Goal: Use online tool/utility: Utilize a website feature to perform a specific function

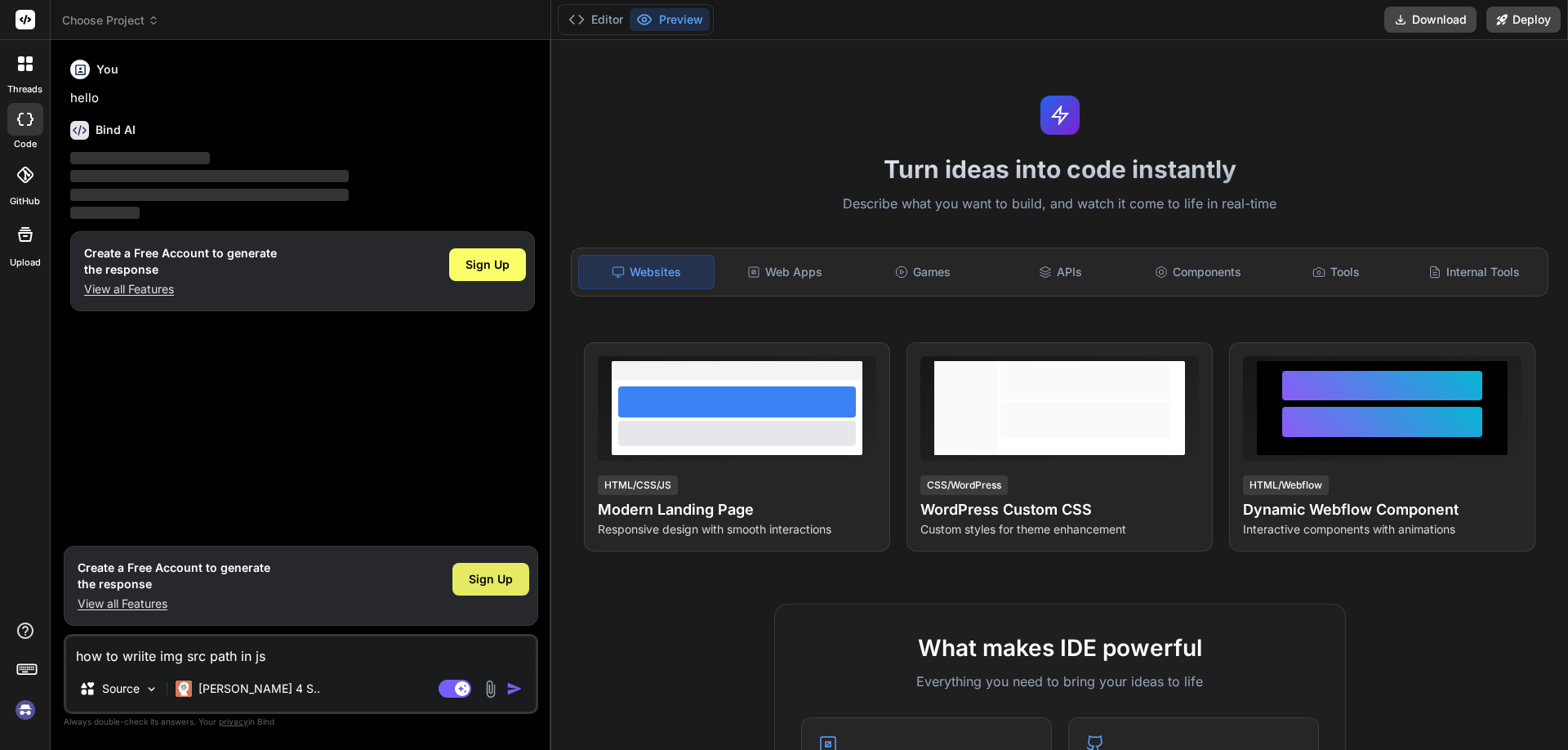
click at [485, 575] on span "Sign Up" at bounding box center [491, 580] width 44 height 16
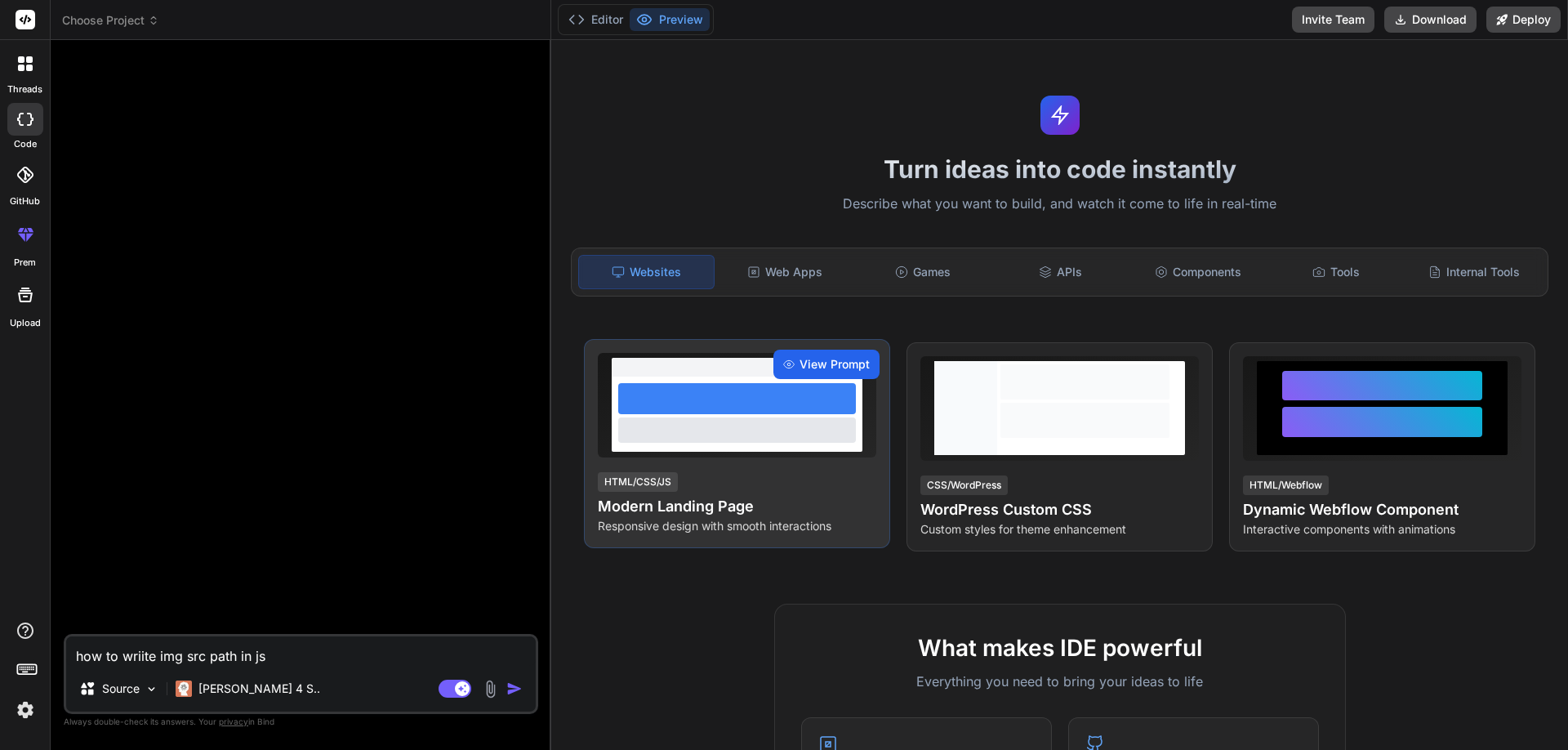
type textarea "x"
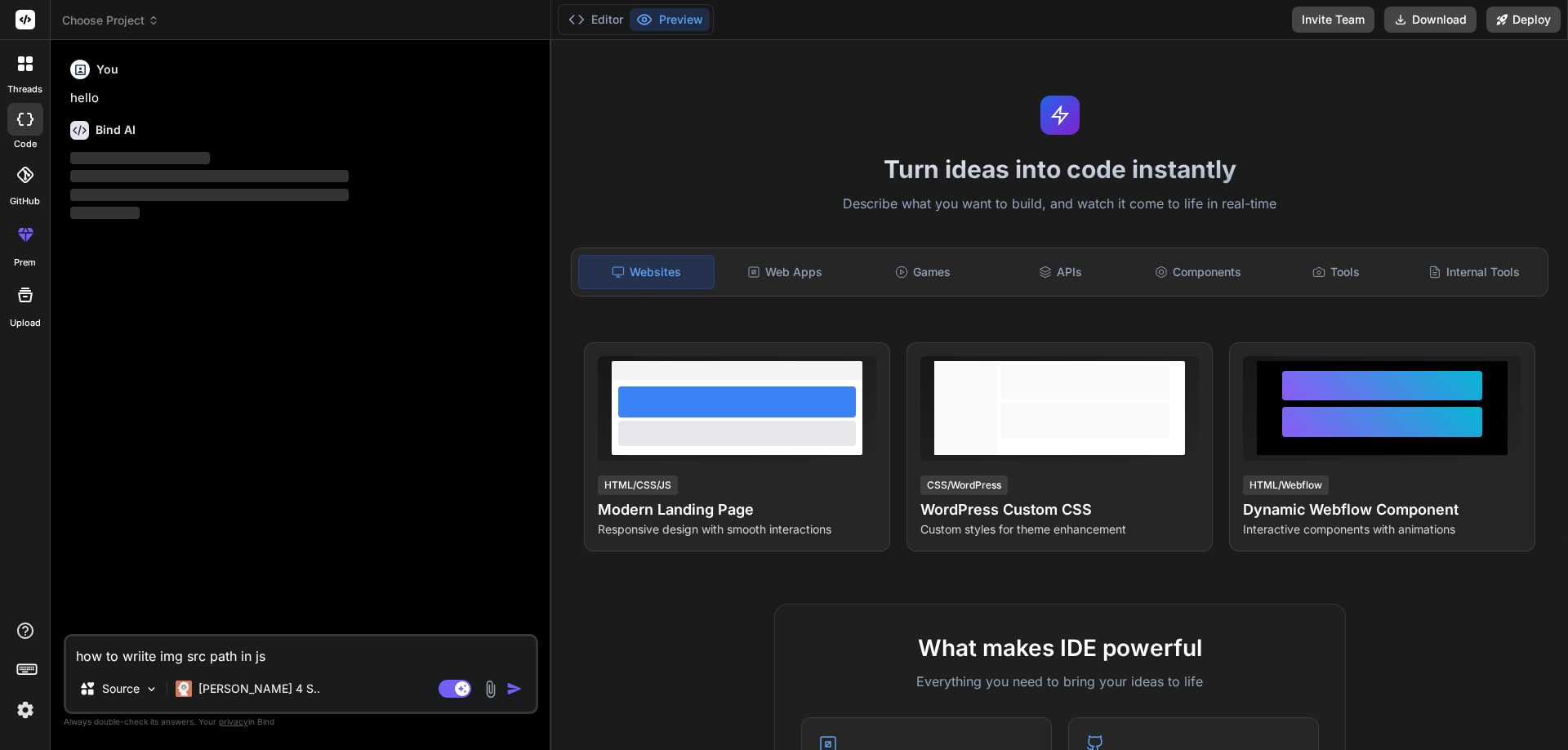
drag, startPoint x: 275, startPoint y: 653, endPoint x: -8, endPoint y: 589, distance: 290.1
click at [0, 589] on html "threads code GitHub prem Upload Choose Project Created with Pixso. Bind AI Web …" at bounding box center [784, 375] width 1568 height 750
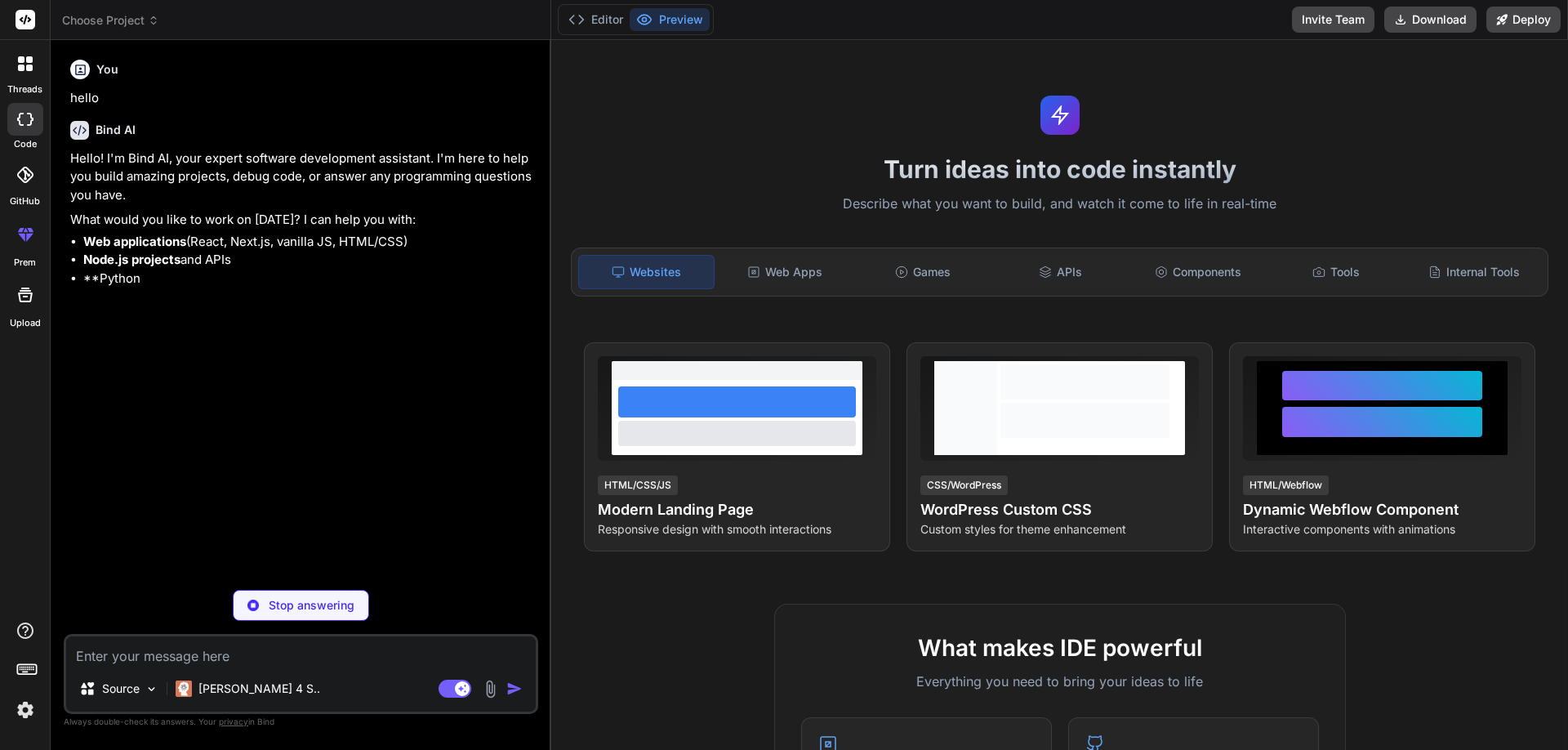
type textarea "x"
click at [277, 608] on p "Stop answering" at bounding box center [312, 606] width 86 height 16
type textarea "x"
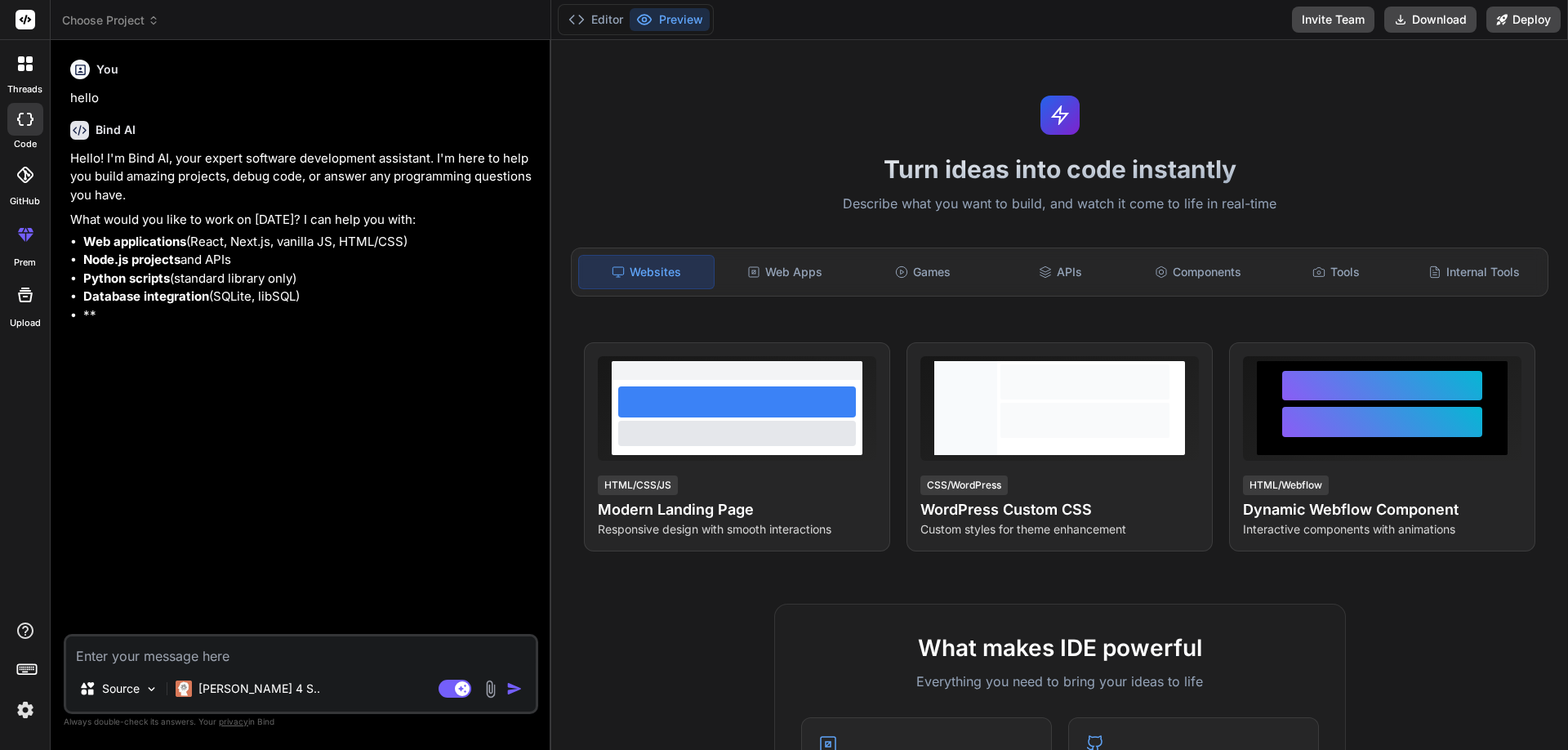
click at [144, 657] on textarea at bounding box center [301, 651] width 469 height 30
type textarea "m"
type textarea "x"
type textarea "ma"
type textarea "x"
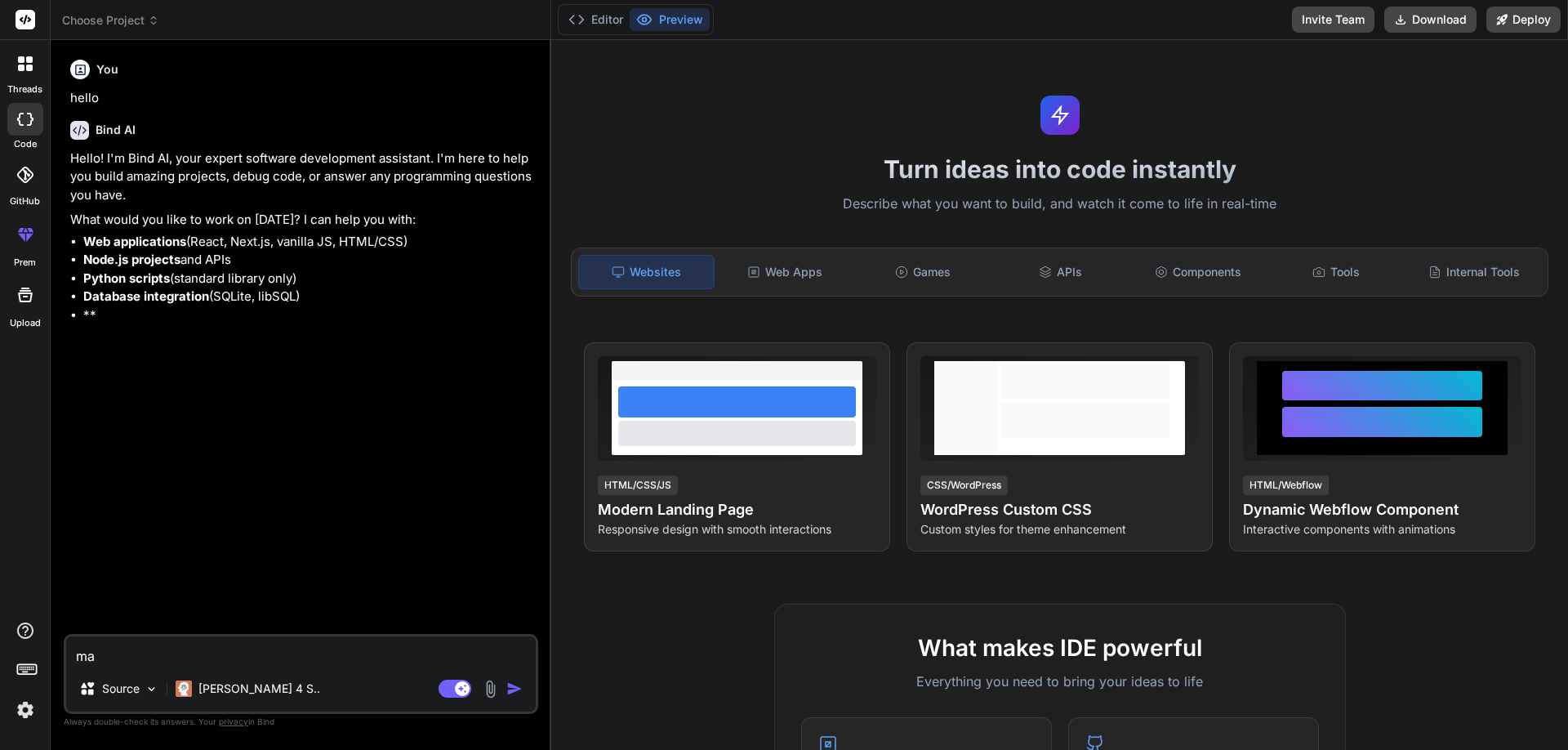
type textarea "mak"
type textarea "x"
type textarea "make"
type textarea "x"
type textarea "make"
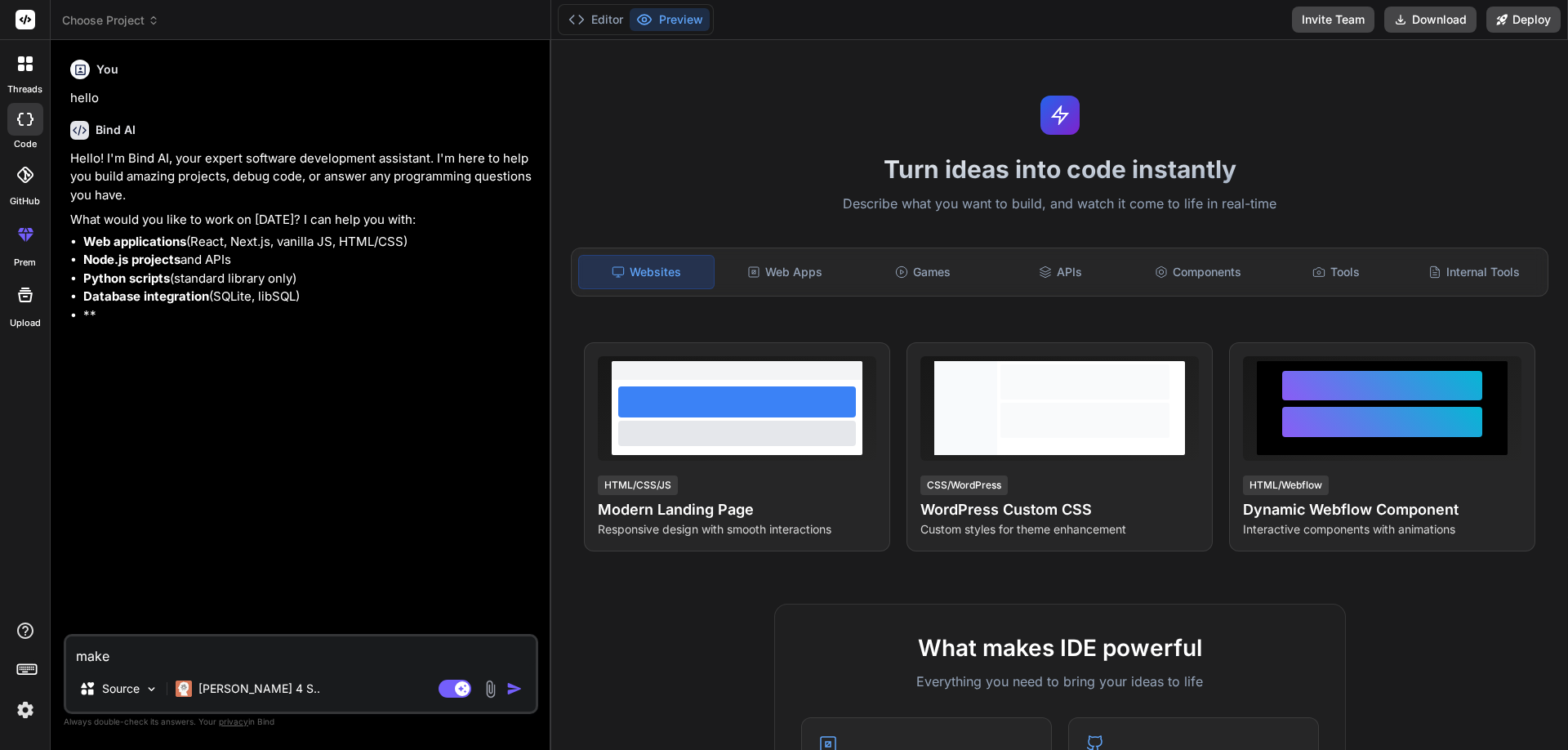
type textarea "x"
type textarea "make a"
type textarea "x"
type textarea "make an"
type textarea "x"
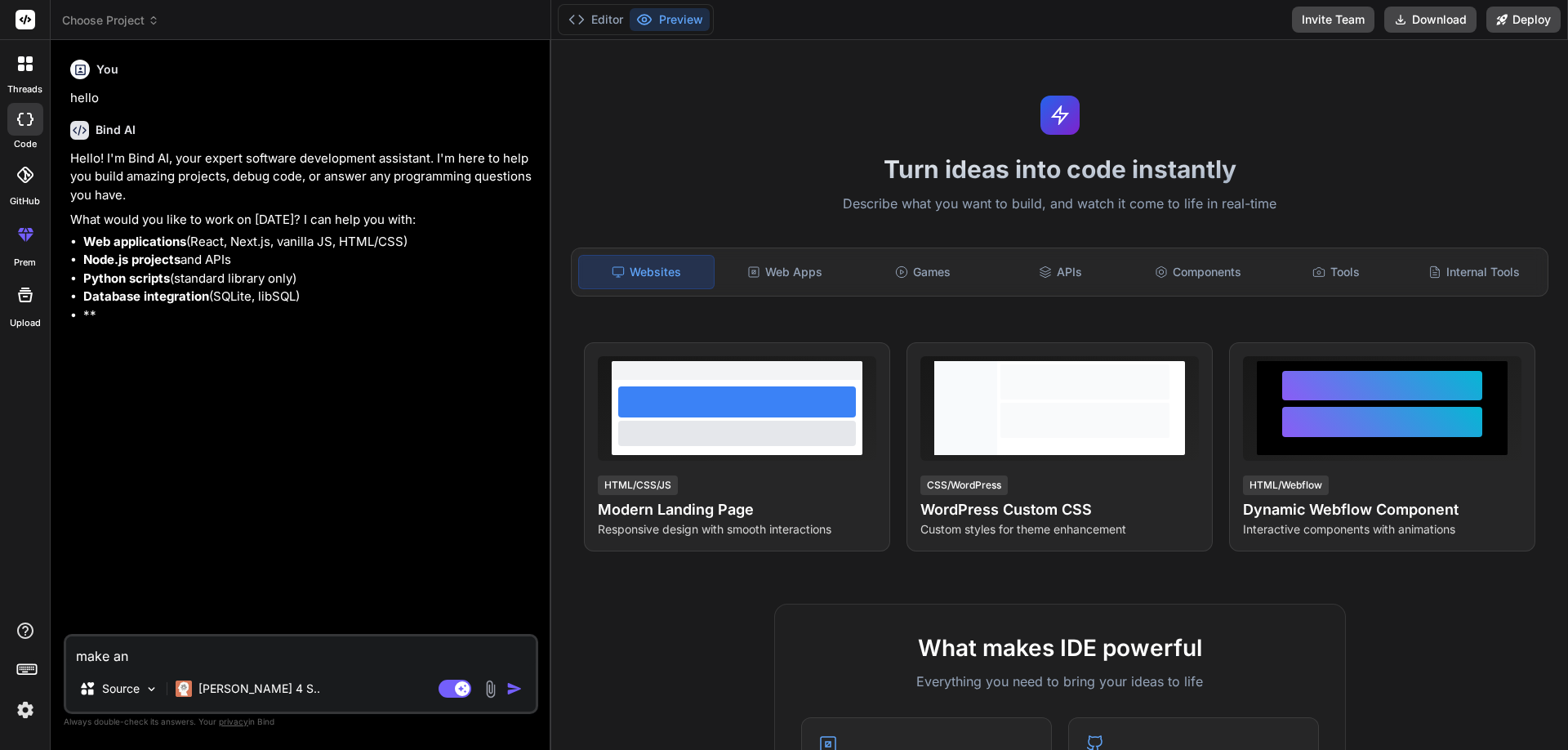
type textarea "make an"
type textarea "x"
type textarea "make an a"
type textarea "x"
type textarea "make an ai"
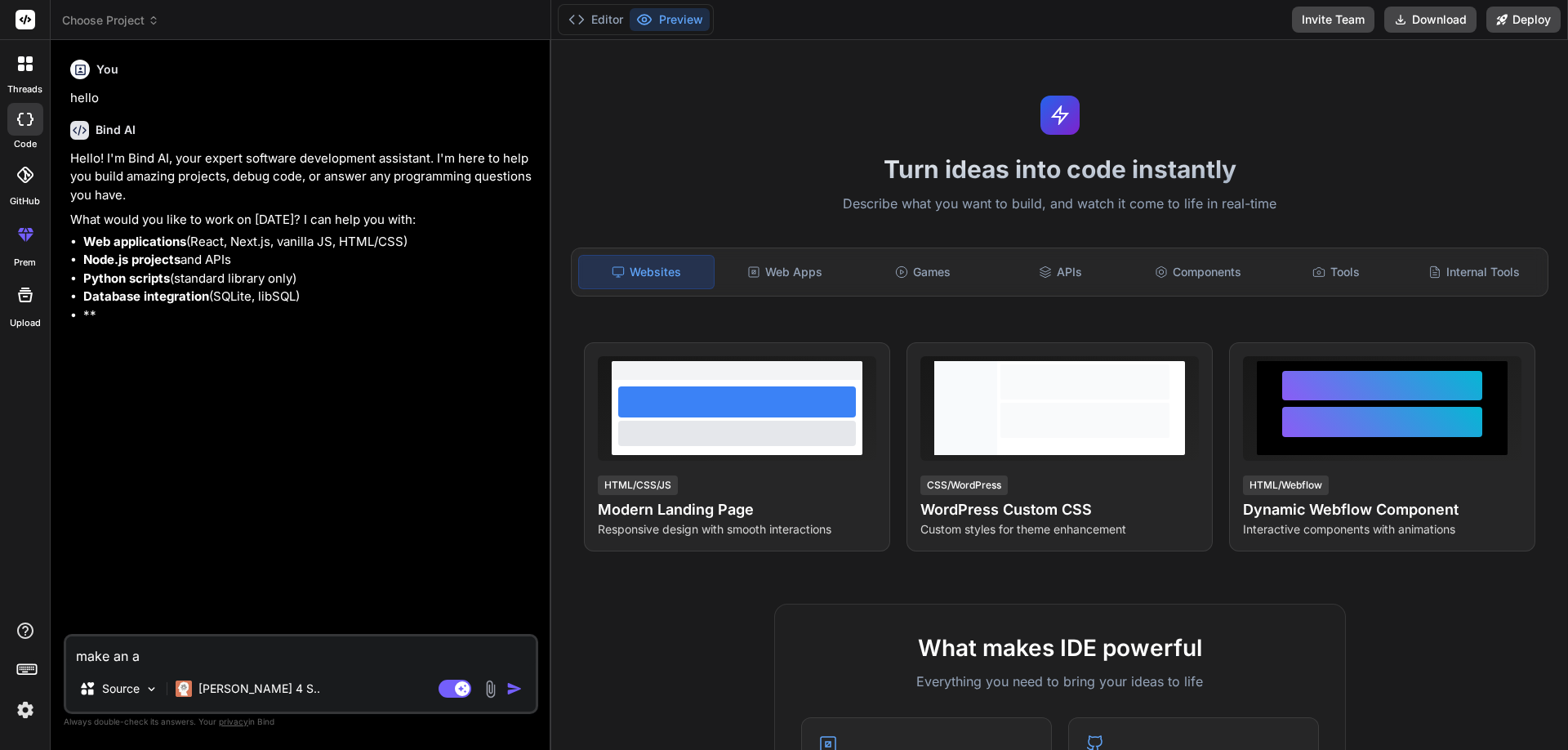
type textarea "x"
type textarea "make an ai"
type textarea "x"
type textarea "make an ai d"
type textarea "x"
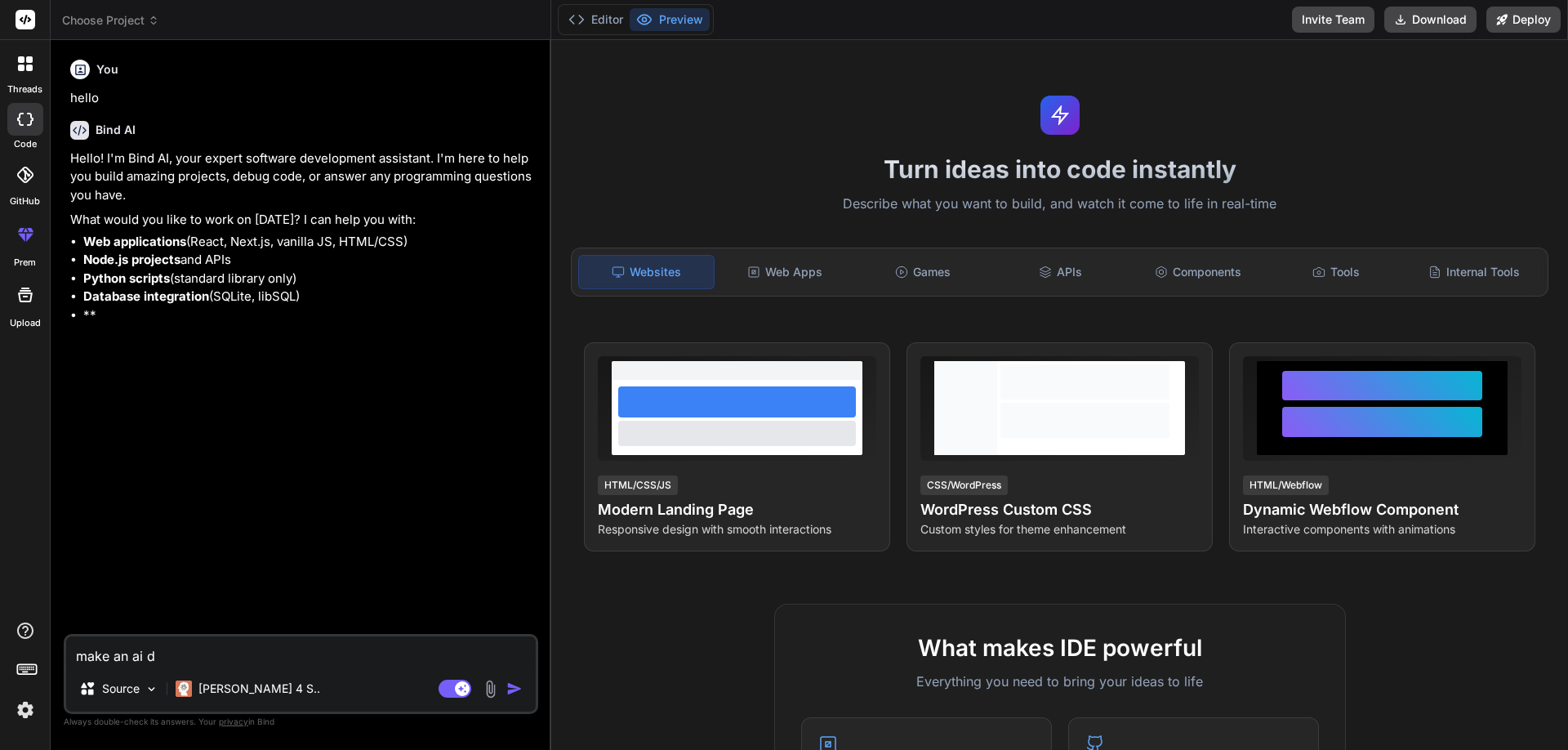
type textarea "make an ai da"
type textarea "x"
type textarea "make an ai das"
type textarea "x"
type textarea "make an ai dash"
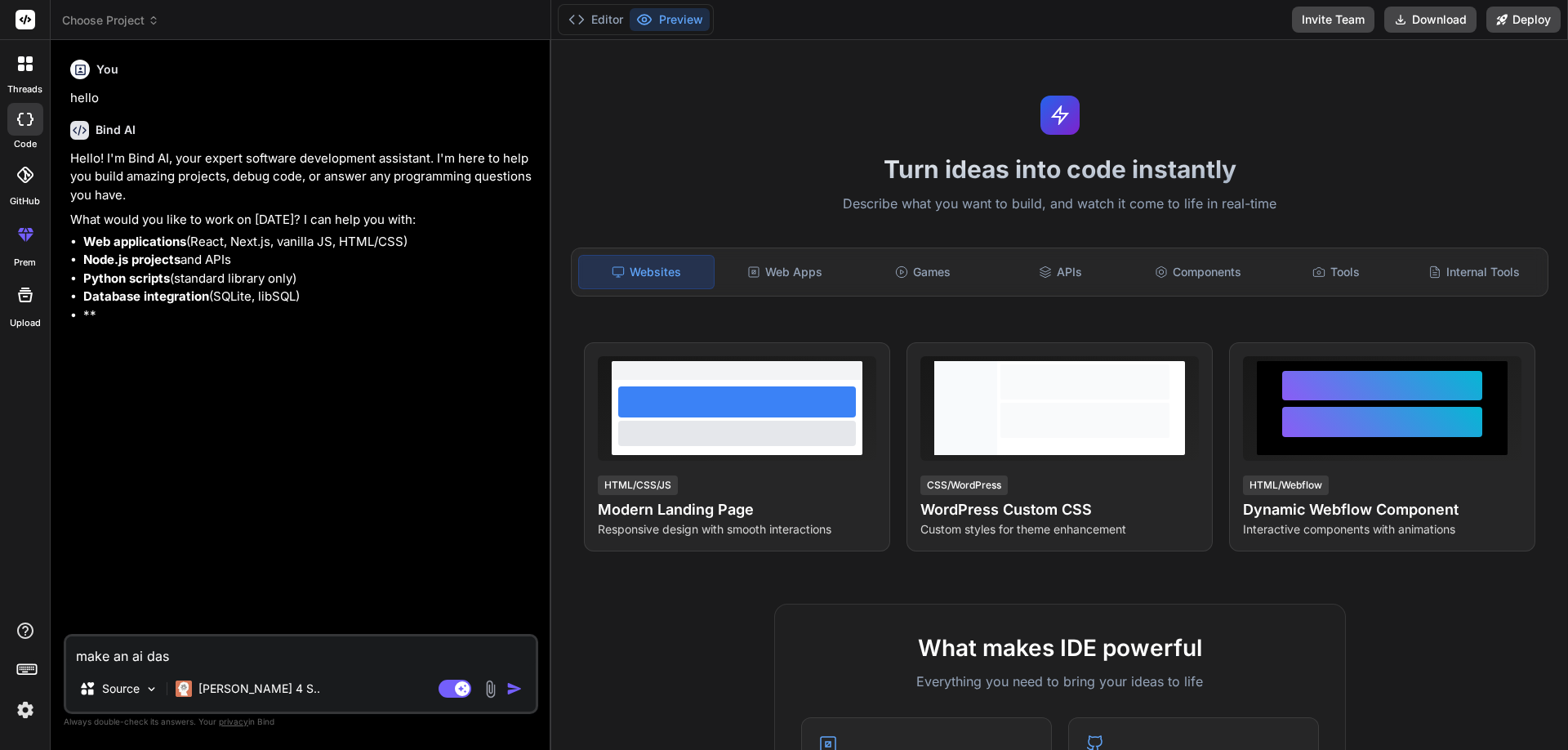
type textarea "x"
type textarea "make an ai dashb"
type textarea "x"
type textarea "make an ai dashbo"
type textarea "x"
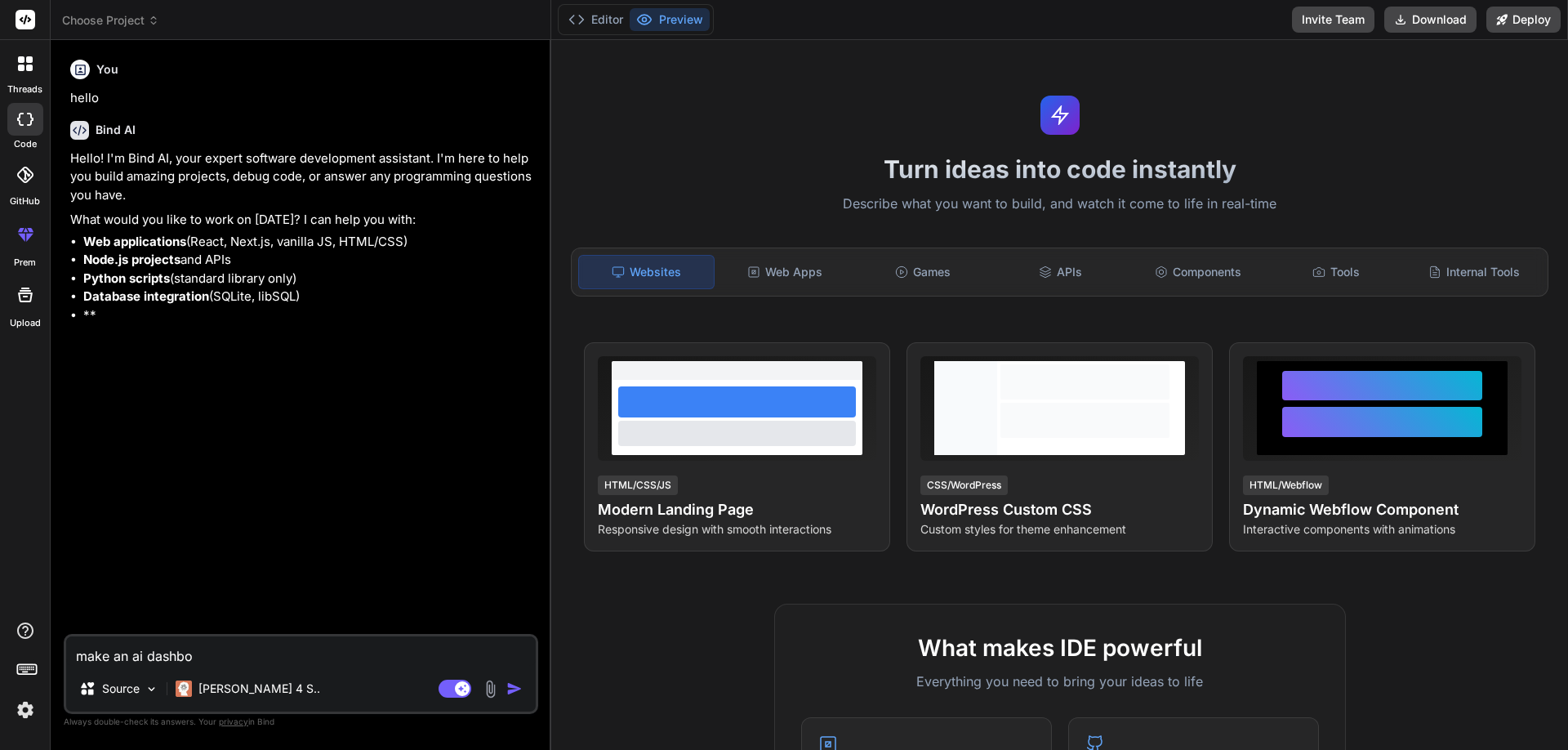
type textarea "make an ai dashboa"
type textarea "x"
type textarea "make an ai dashboar"
type textarea "x"
type textarea "make an ai dashboard"
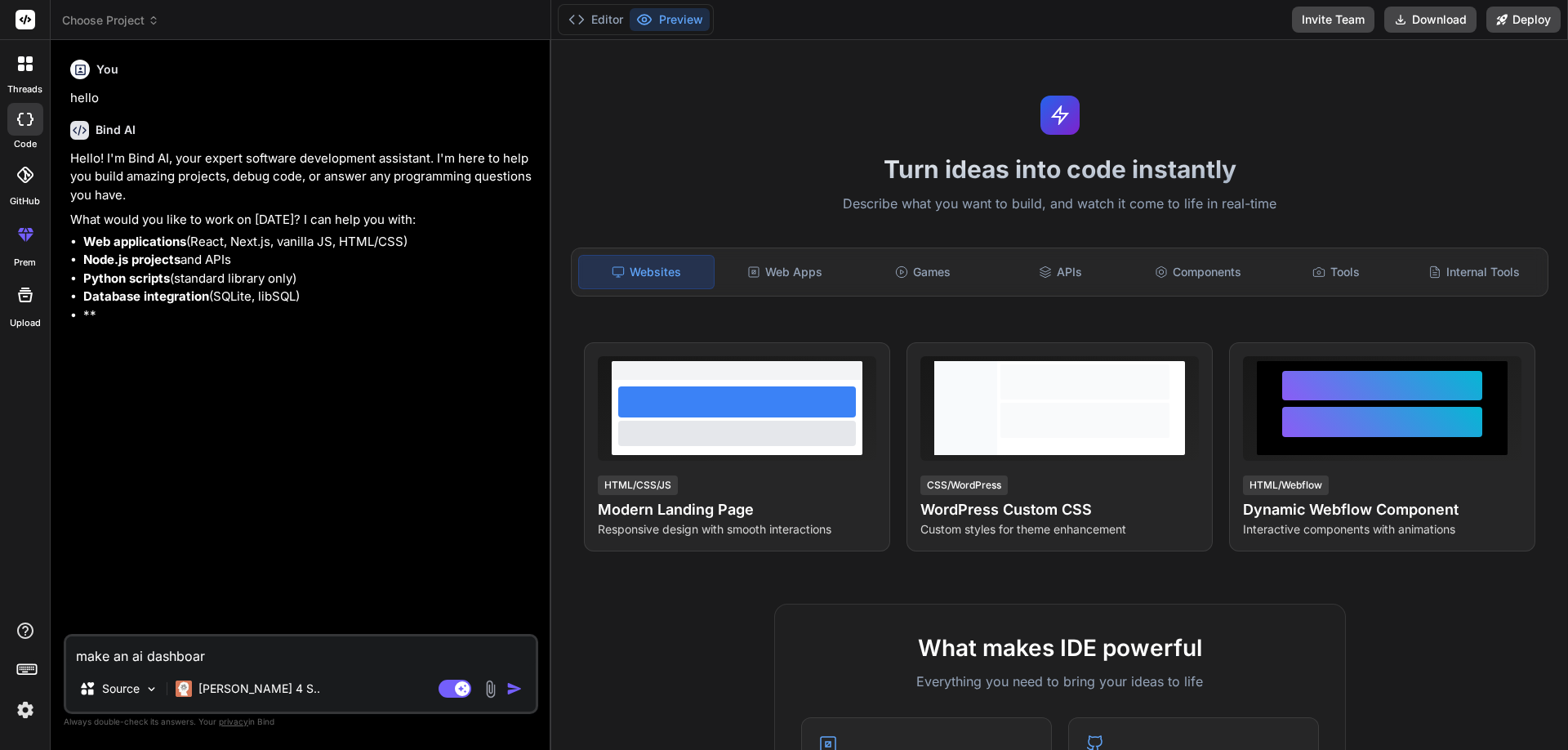
type textarea "x"
type textarea "make an ai dashboard"
type textarea "x"
type textarea "make an ai dashboard w"
type textarea "x"
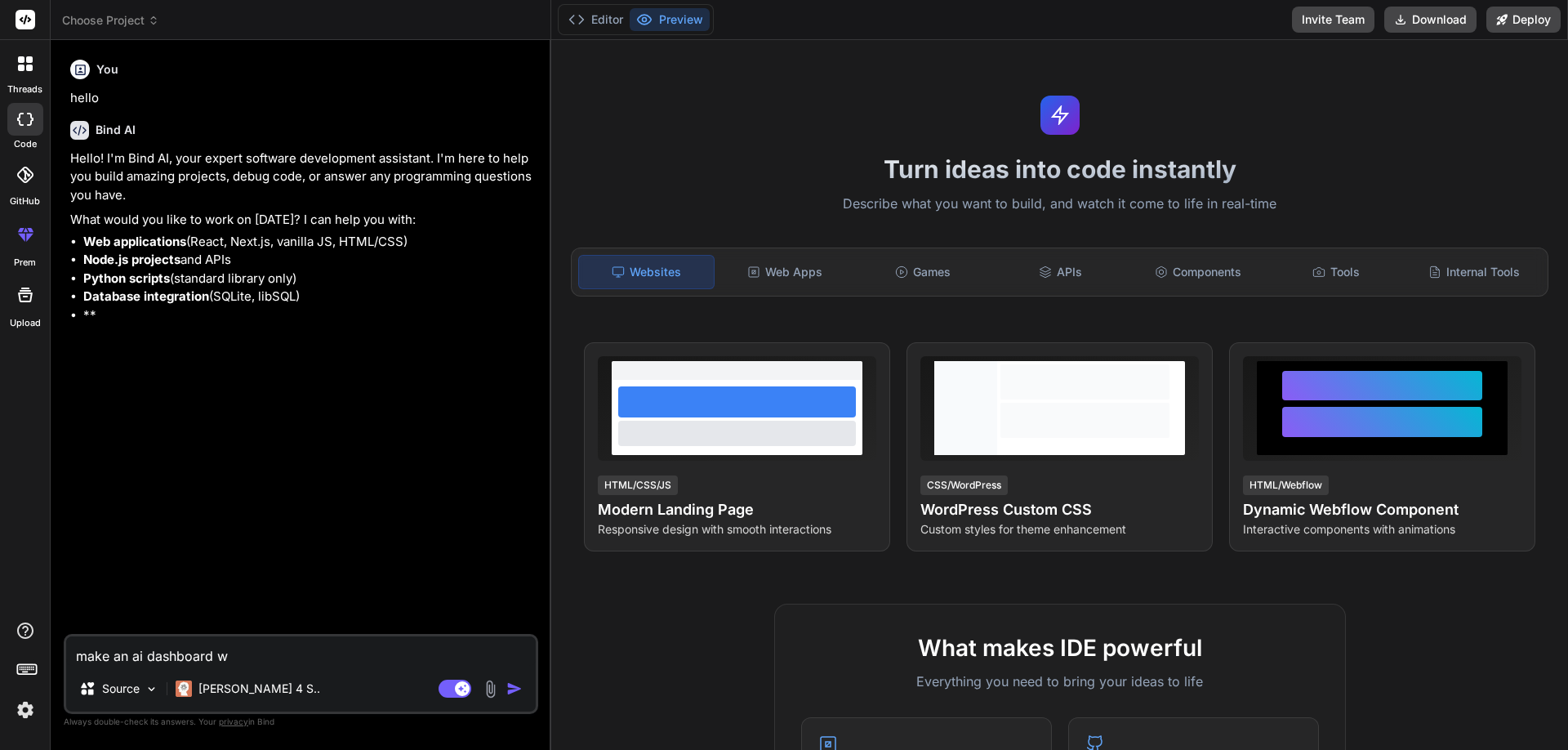
type textarea "make an ai dashboard wi"
type textarea "x"
type textarea "make an ai dashboard wit"
type textarea "x"
type textarea "make an ai dashboard with"
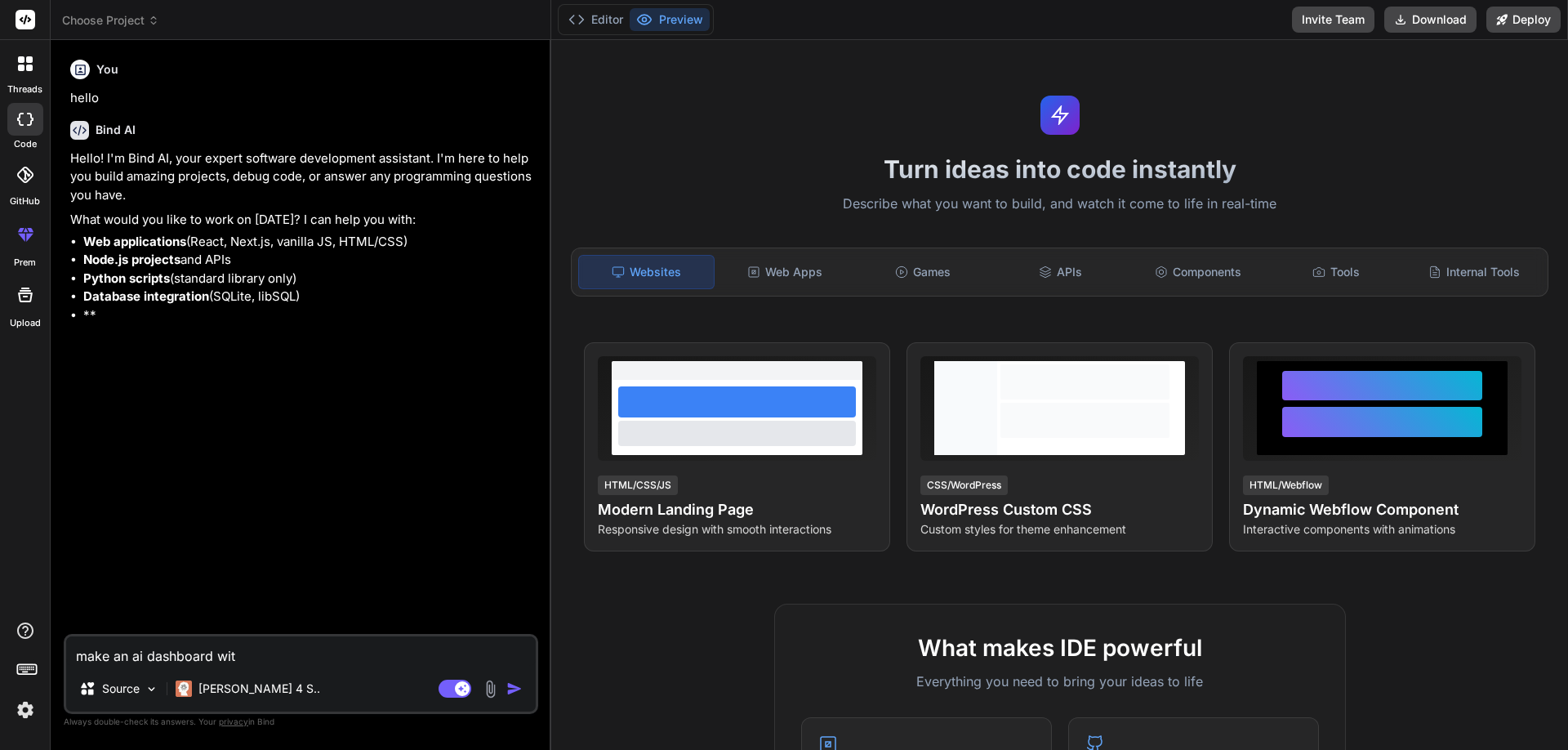
type textarea "x"
type textarea "make an ai dashboard with"
type textarea "x"
type textarea "make an ai dashboard with a"
type textarea "x"
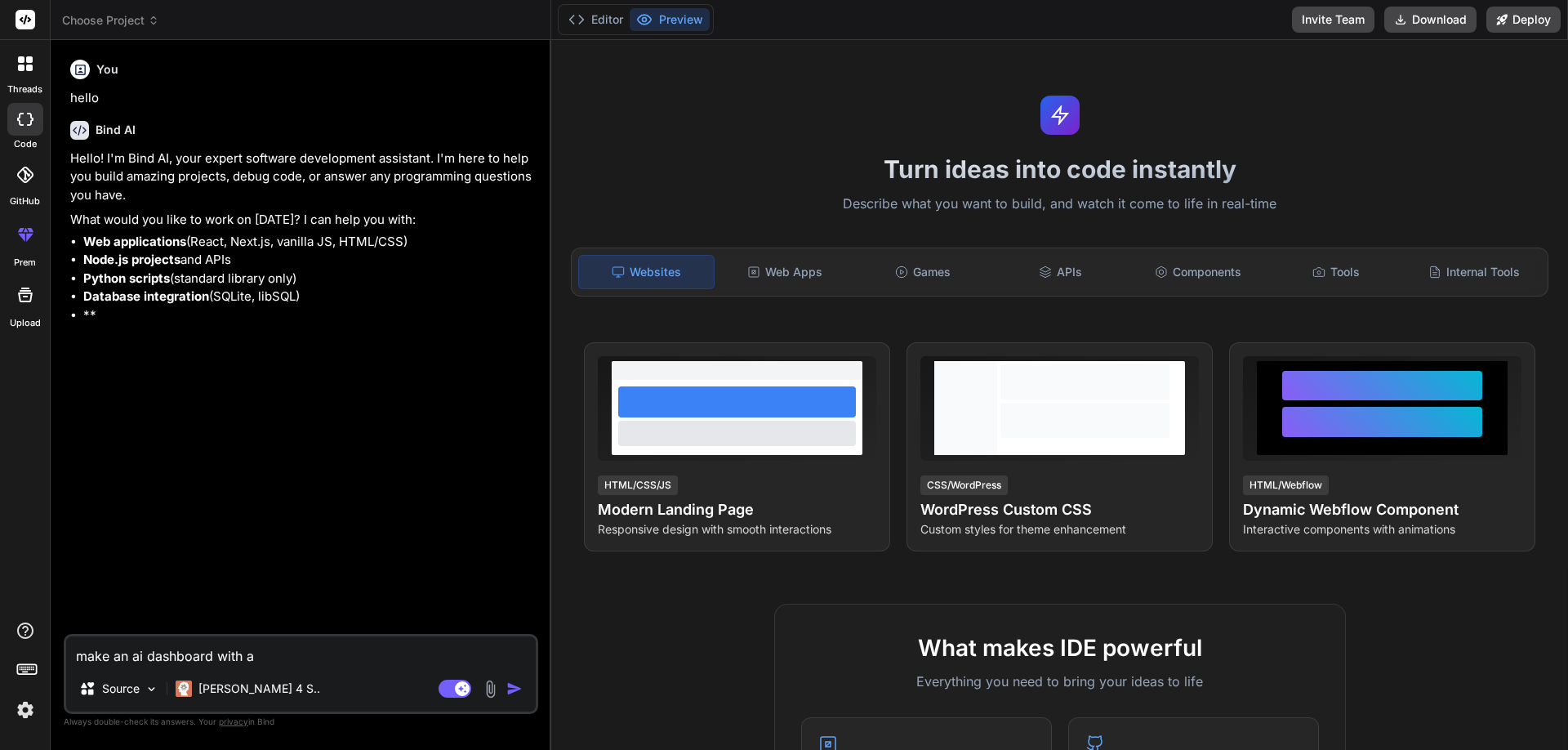
type textarea "make an ai dashboard with al"
type textarea "x"
type textarea "make an ai dashboard with all"
type textarea "x"
type textarea "make an ai dashboard with all"
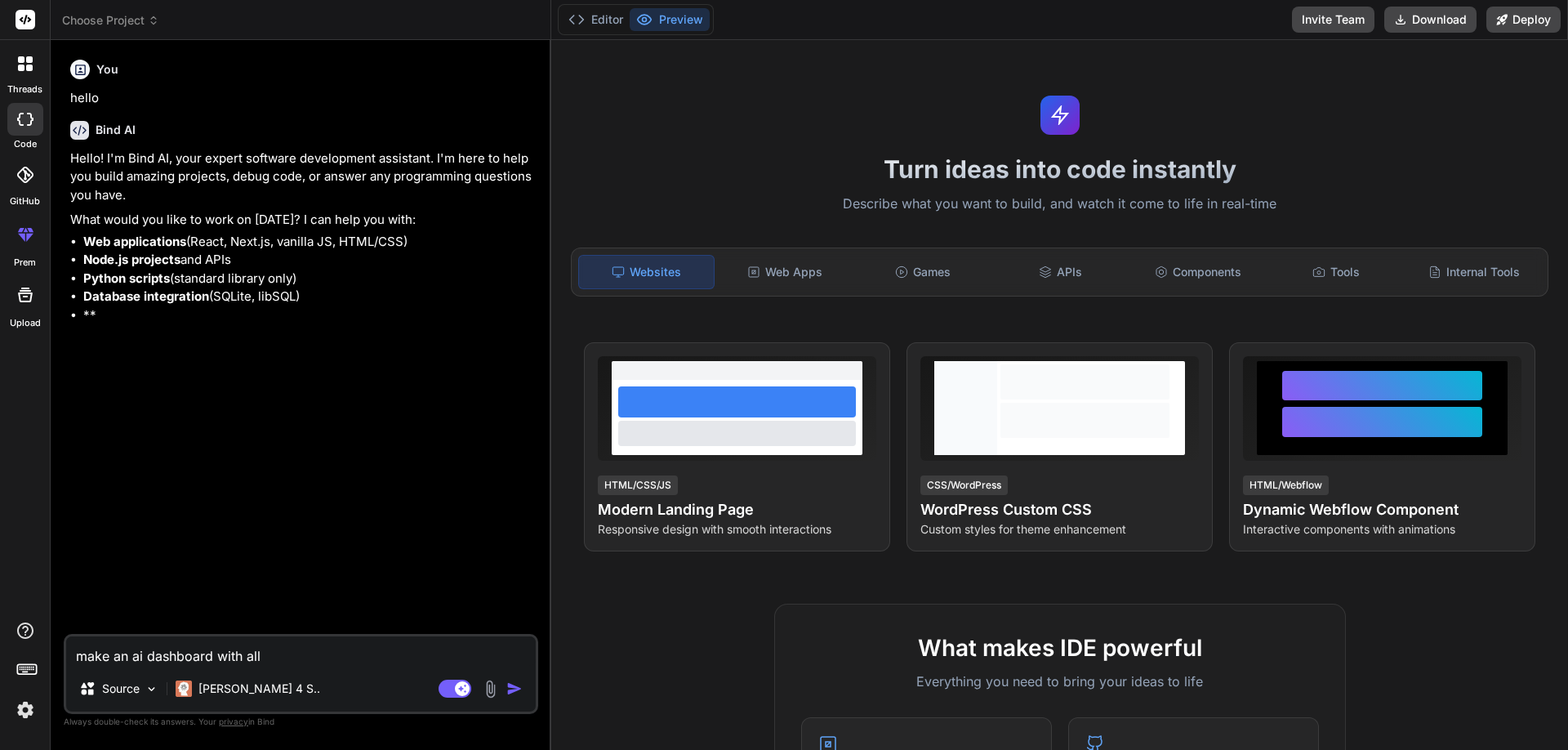
type textarea "x"
type textarea "make an ai dashboard with all a"
type textarea "x"
type textarea "make an ai dashboard with all ai"
type textarea "x"
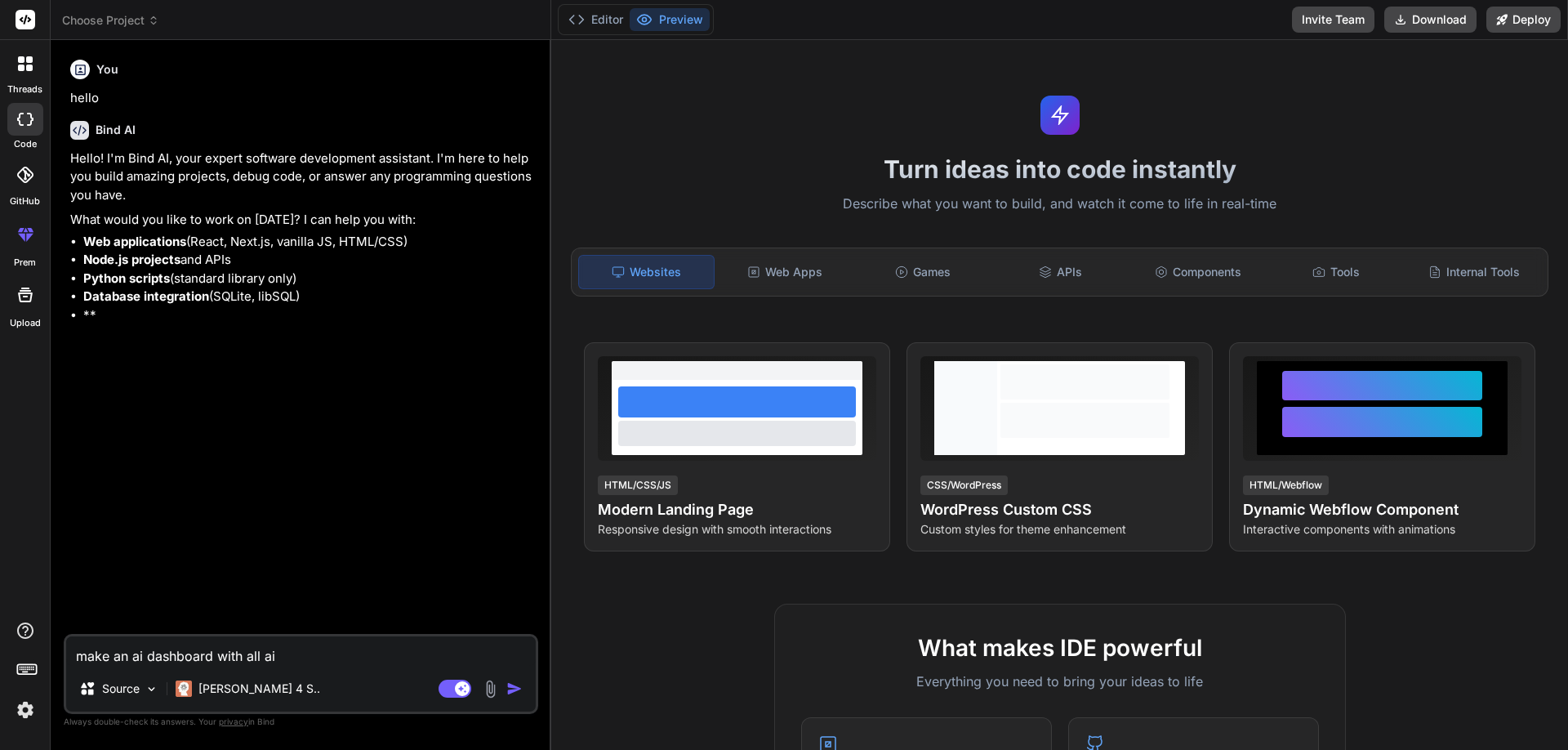
type textarea "make an ai dashboard with all ai"
type textarea "x"
type textarea "make an ai dashboard with all ai f"
type textarea "x"
type textarea "make an ai dashboard with all ai fu"
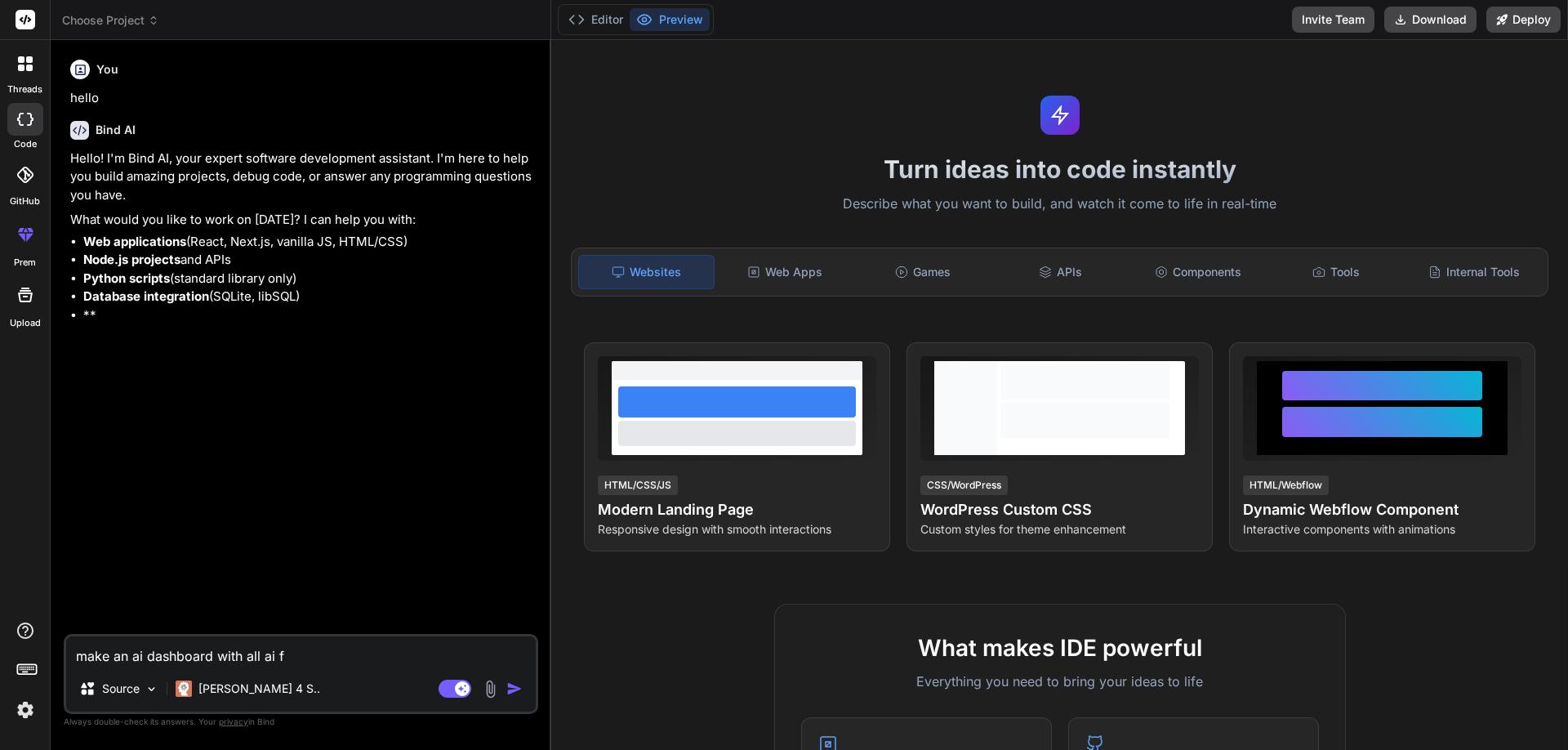
type textarea "x"
type textarea "make an ai dashboard with all ai fun"
type textarea "x"
type textarea "make an ai dashboard with all ai func"
type textarea "x"
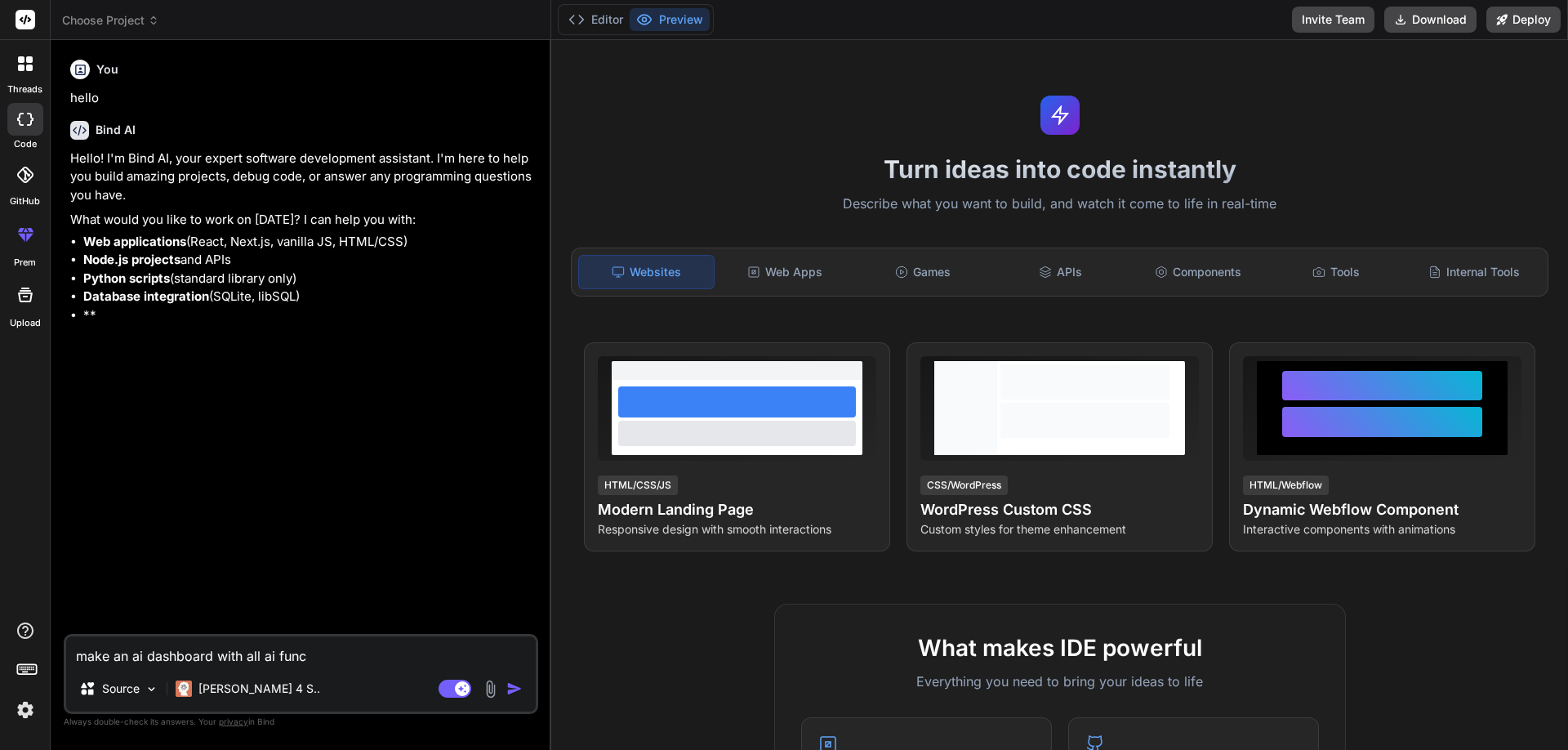
type textarea "make an ai dashboard with all ai funct"
type textarea "x"
type textarea "make an ai dashboard with all ai functi"
type textarea "x"
type textarea "make an ai dashboard with all ai functio"
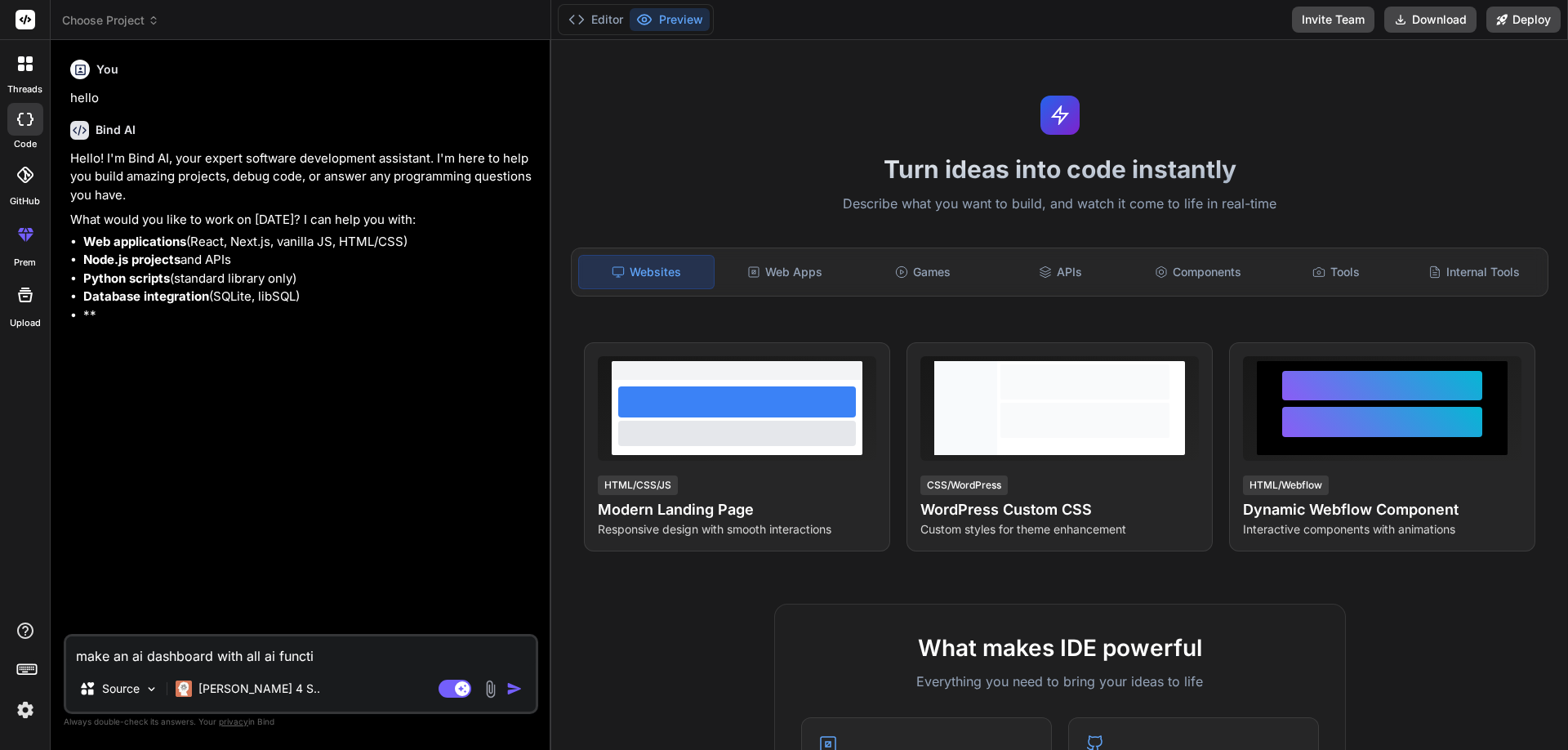
type textarea "x"
type textarea "make an ai dashboard with all ai function"
type textarea "x"
type textarea "make an ai dashboard with all ai functiona"
type textarea "x"
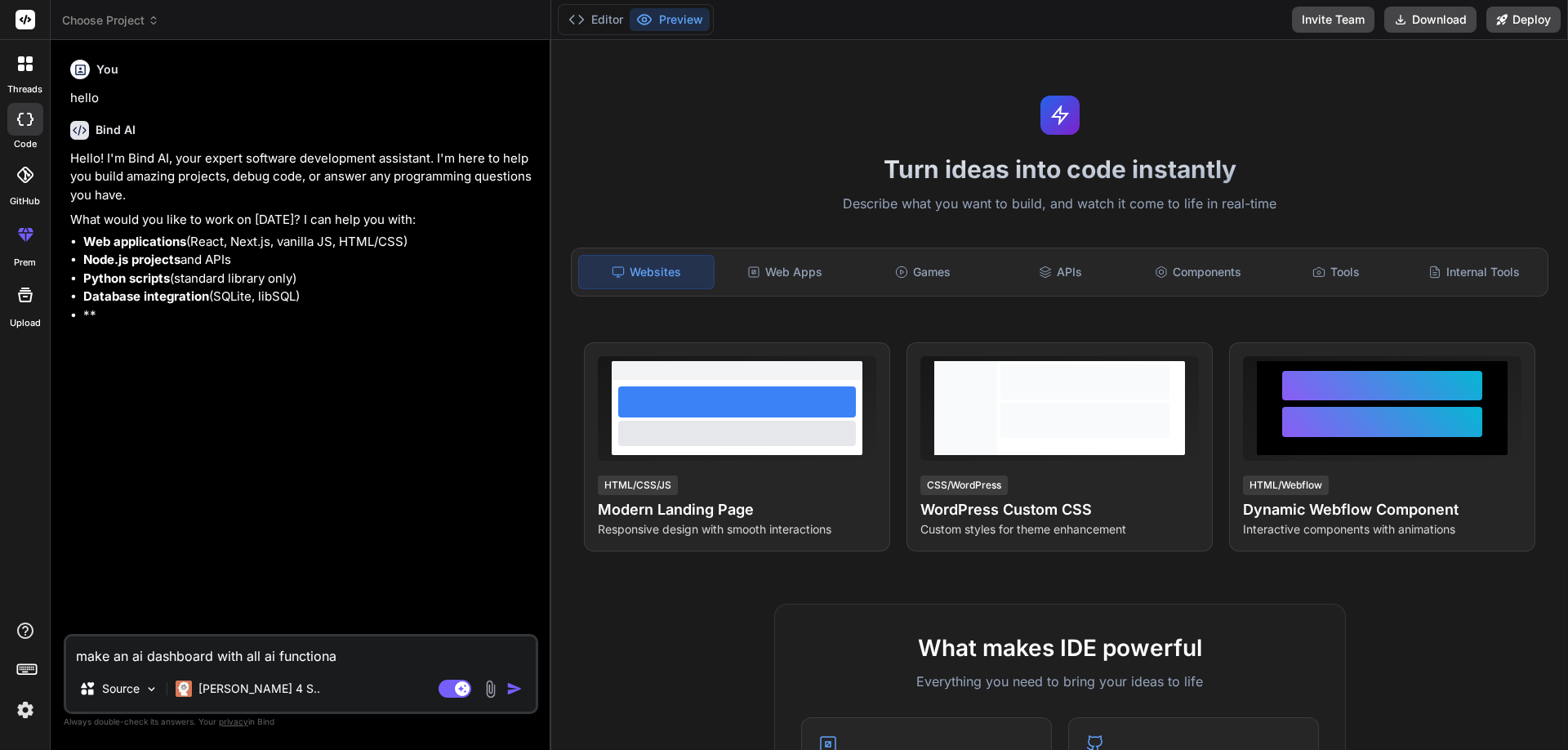
type textarea "make an ai dashboard with all ai functional"
type textarea "x"
type textarea "make an ai dashboard with all ai functionali"
type textarea "x"
type textarea "make an ai dashboard with all ai functionalit"
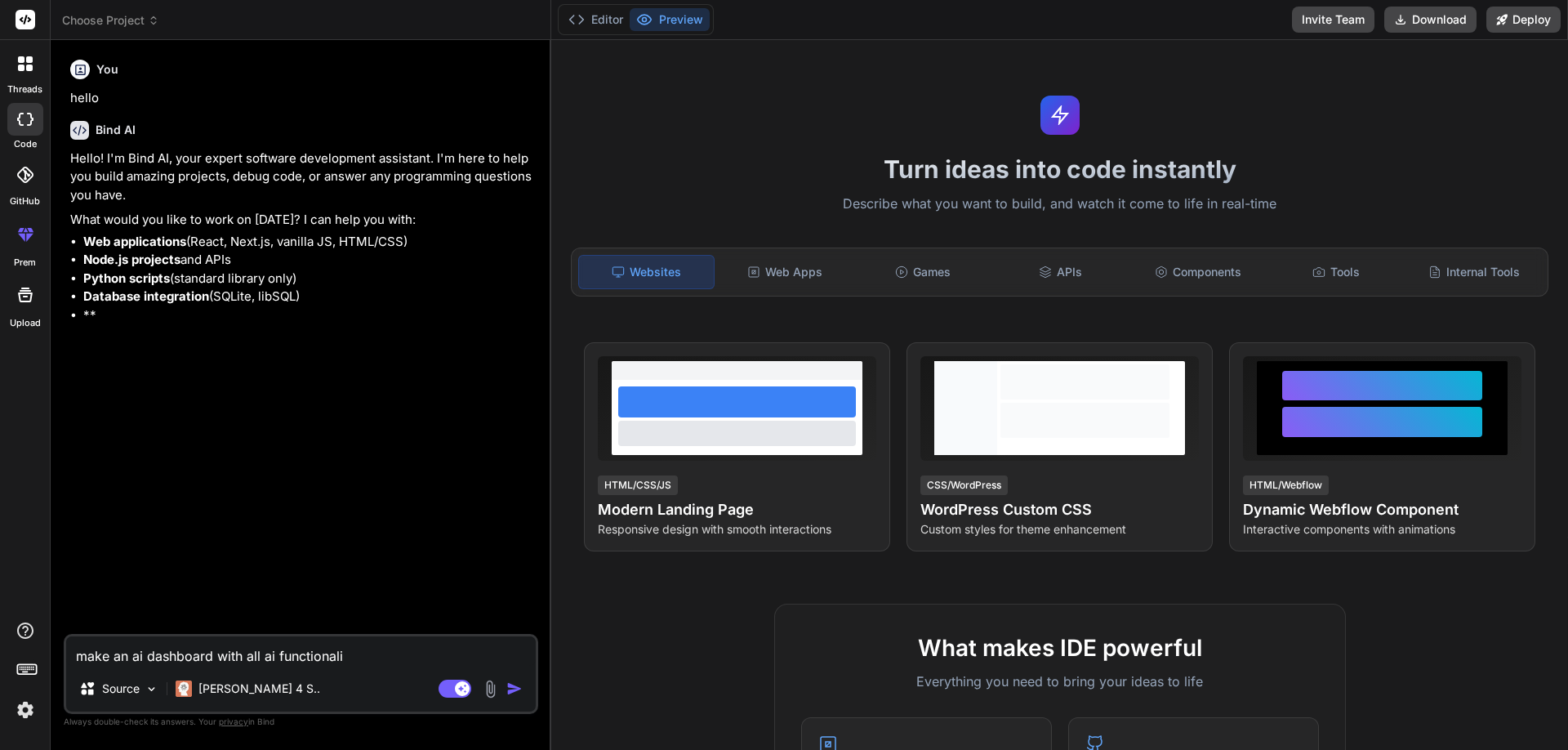
type textarea "x"
type textarea "make an ai dashboard with all ai functionality"
type textarea "x"
type textarea "make an ai dashboard with all ai functionality"
type textarea "x"
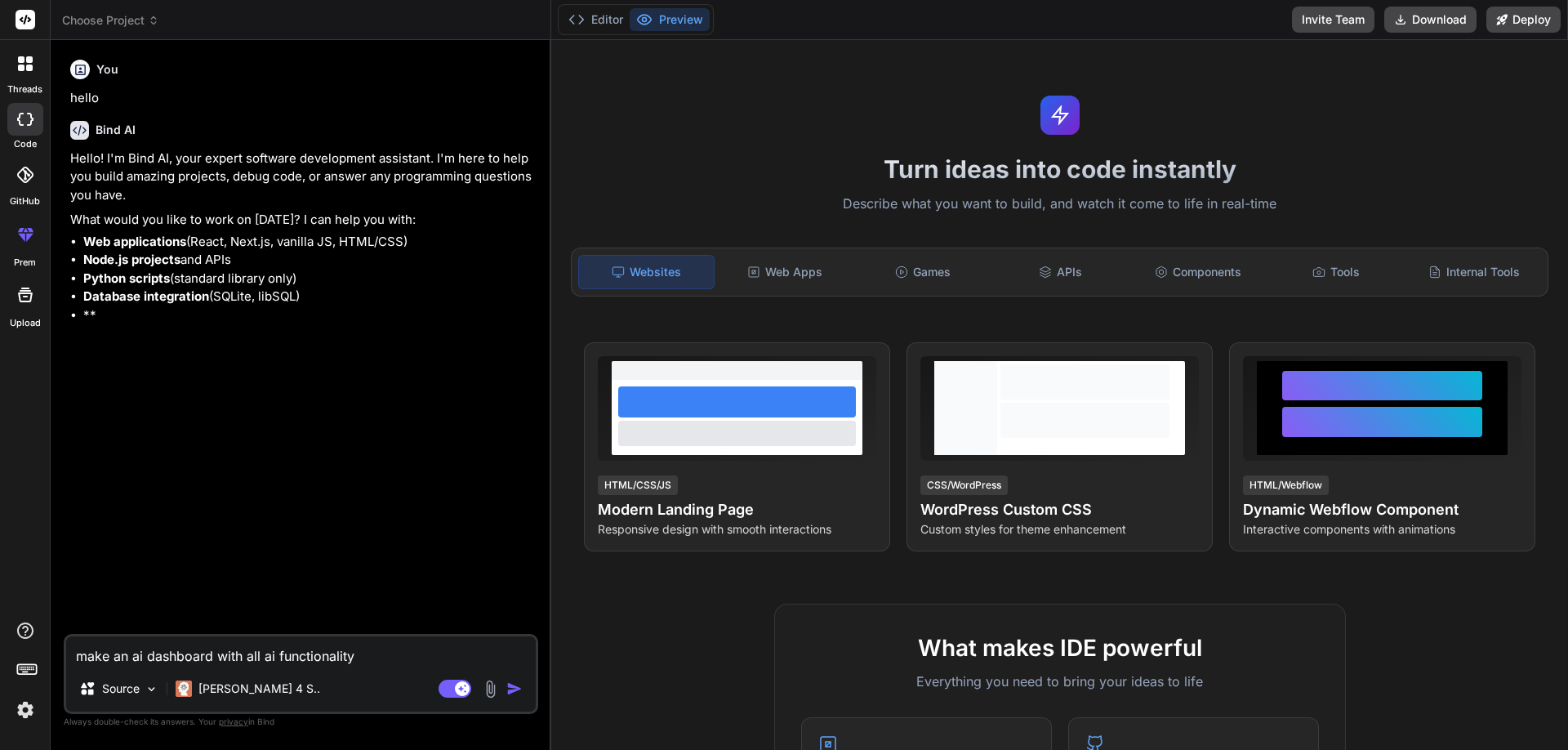
type textarea "make an ai dashboard with all ai functionality u"
type textarea "x"
type textarea "make an ai dashboard with all ai functionality us"
type textarea "x"
type textarea "make an ai dashboard with all ai functionality usi"
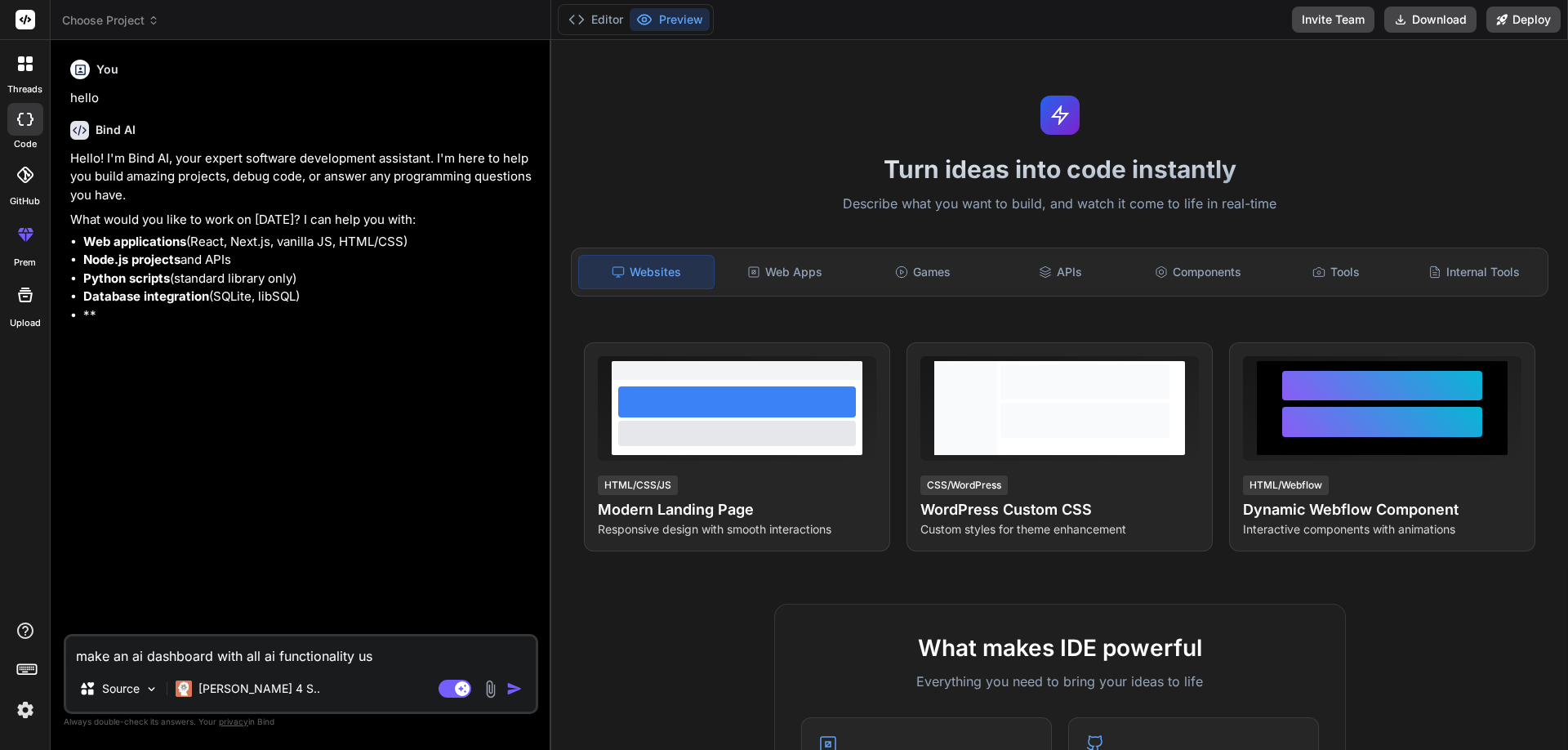
type textarea "x"
type textarea "make an ai dashboard with all ai functionality usin"
type textarea "x"
type textarea "make an ai dashboard with all ai functionality using"
type textarea "x"
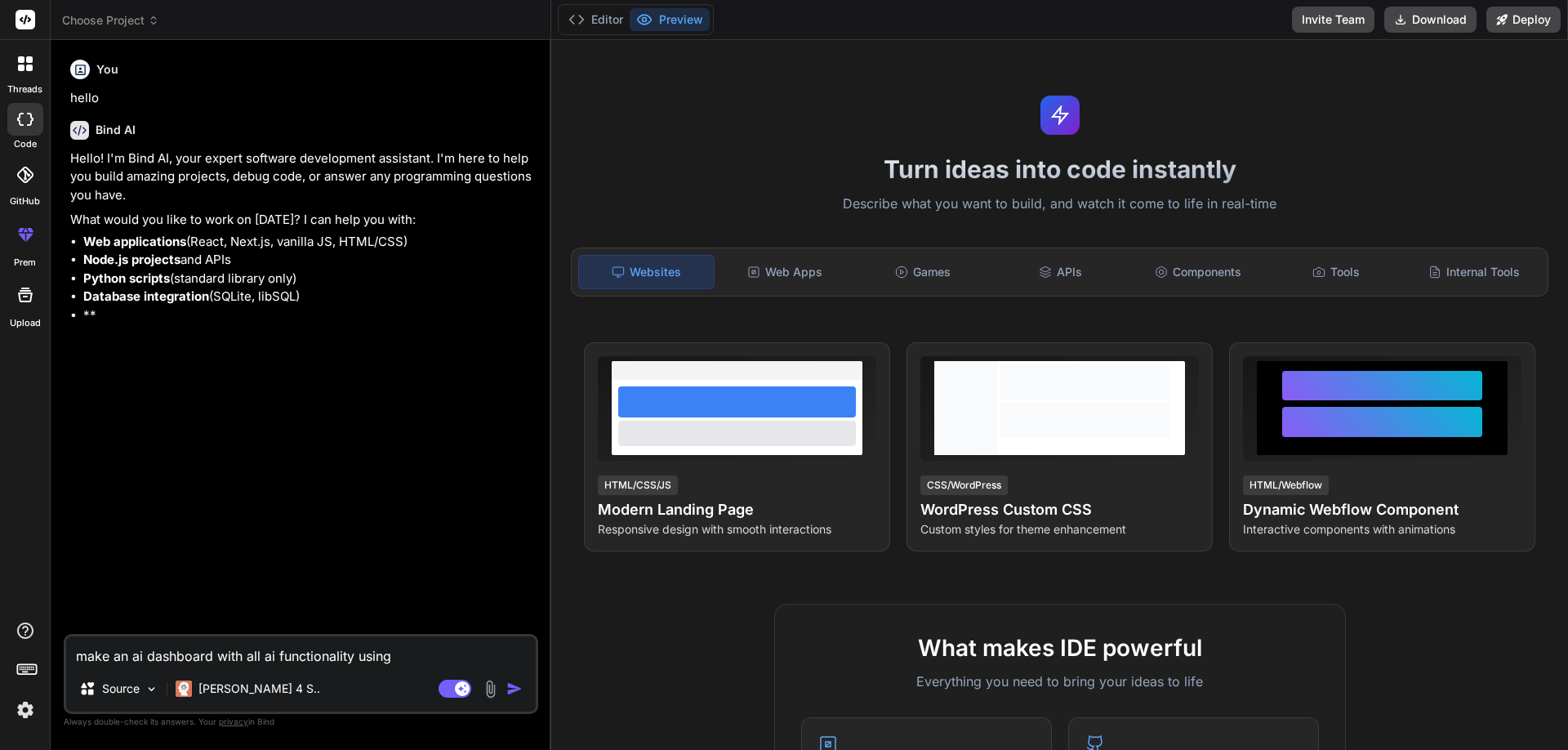
type textarea "make an ai dashboard with all ai functionality using"
type textarea "x"
type textarea "make an ai dashboard with all ai functionality using j"
type textarea "x"
type textarea "make an ai dashboard with all ai functionality using jq"
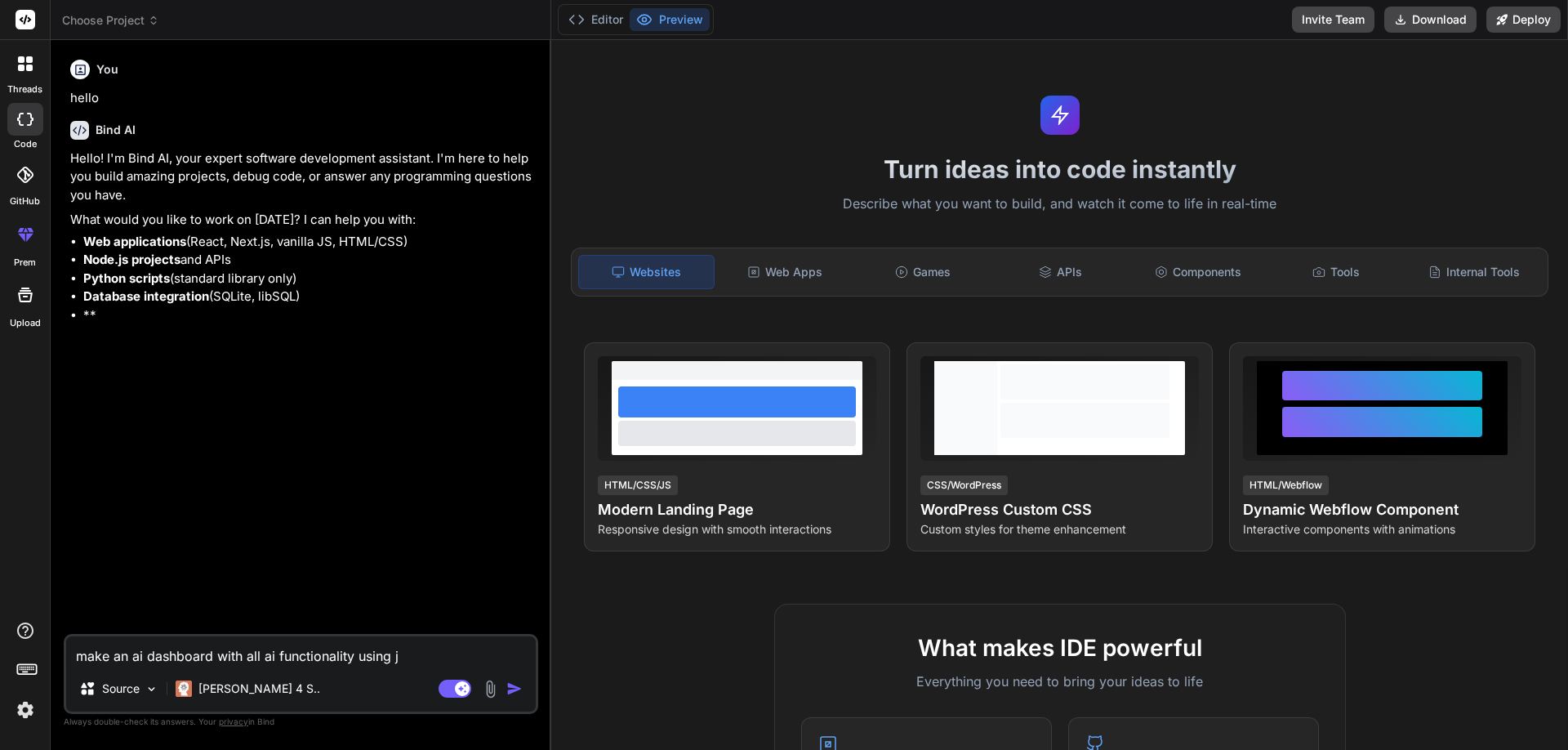
type textarea "x"
type textarea "make an ai dashboard with all ai functionality using jqu"
type textarea "x"
type textarea "make an ai dashboard with all ai functionality using jque"
type textarea "x"
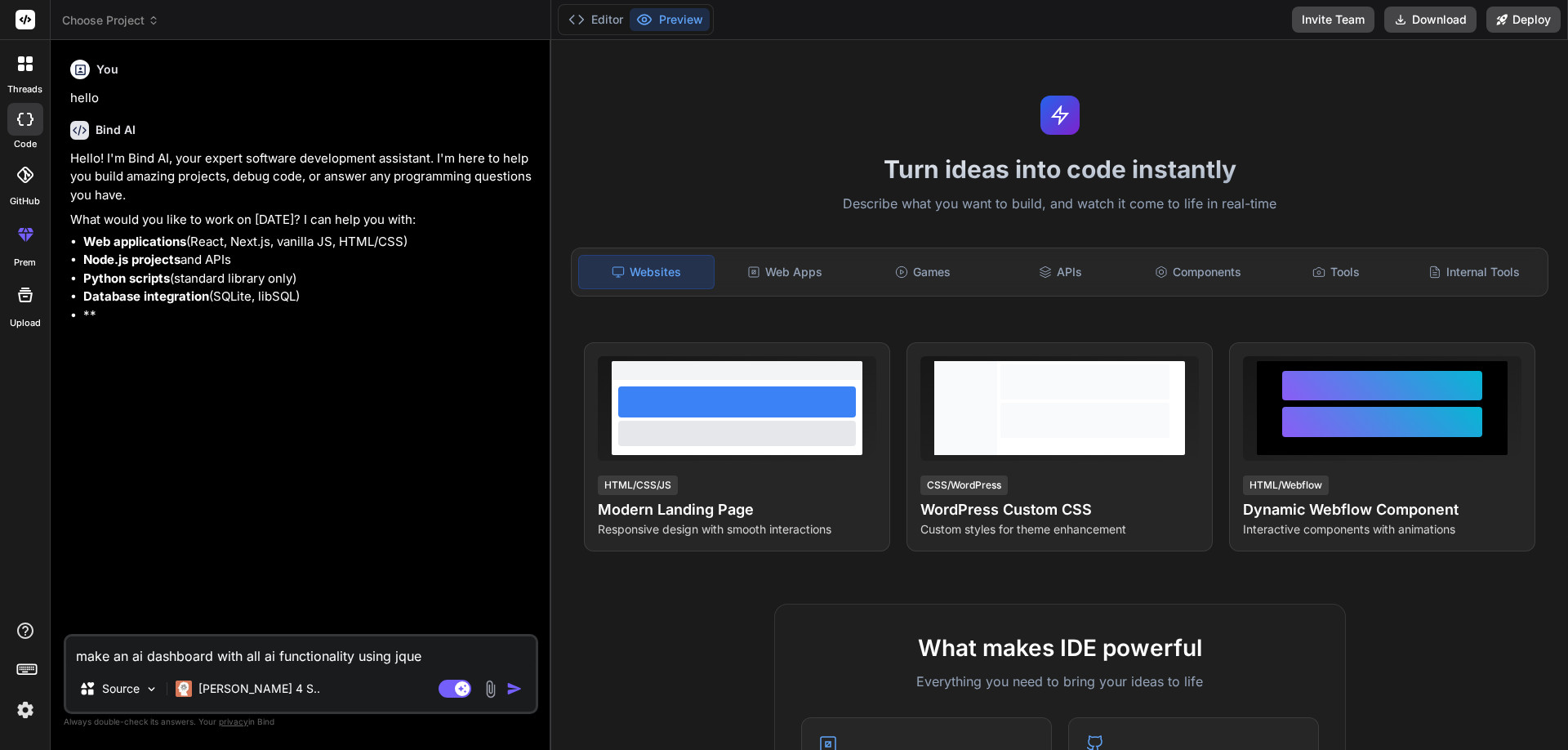
type textarea "make an ai dashboard with all ai functionality using jquer"
type textarea "x"
type textarea "make an ai dashboard with all ai functionality using jquery"
type textarea "x"
type textarea "make an ai dashboard with all ai functionality using jquery"
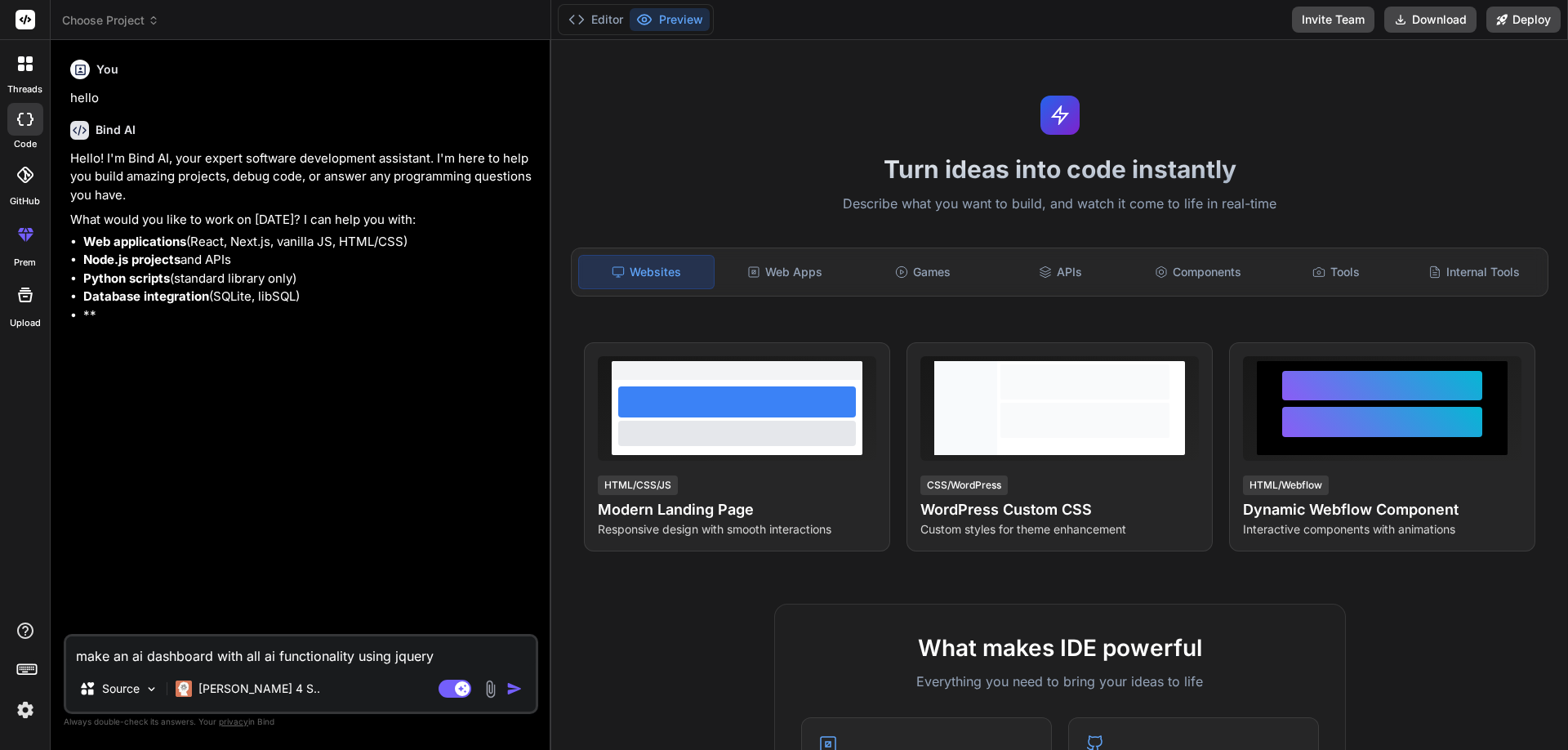
type textarea "x"
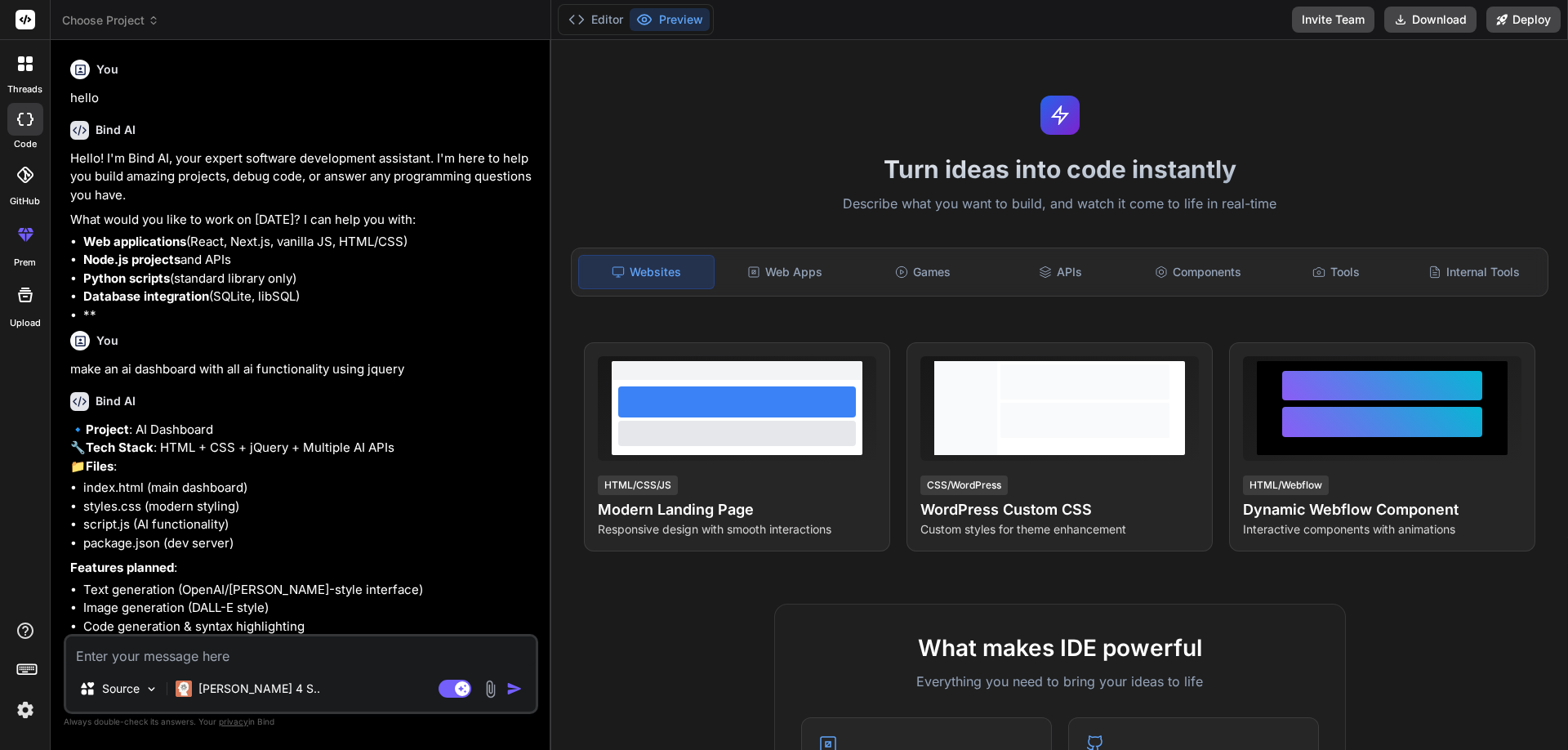
type textarea "x"
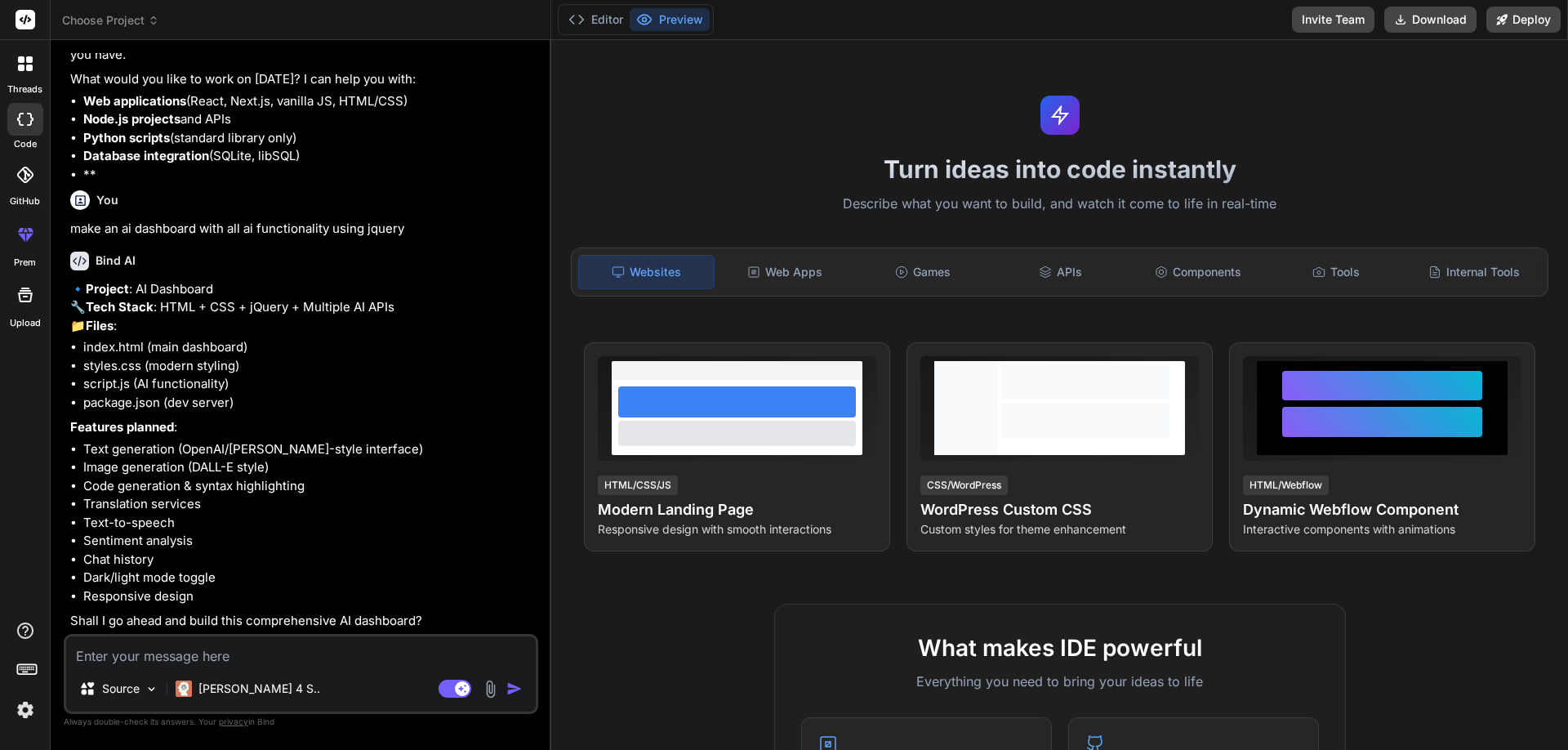
scroll to position [177, 0]
drag, startPoint x: 183, startPoint y: 487, endPoint x: 244, endPoint y: 492, distance: 61.2
click at [244, 492] on li "Code generation & syntax highlighting" at bounding box center [309, 487] width 451 height 19
click at [174, 505] on li "Translation services" at bounding box center [309, 504] width 451 height 19
click at [136, 532] on li "Sentiment analysis" at bounding box center [309, 541] width 451 height 19
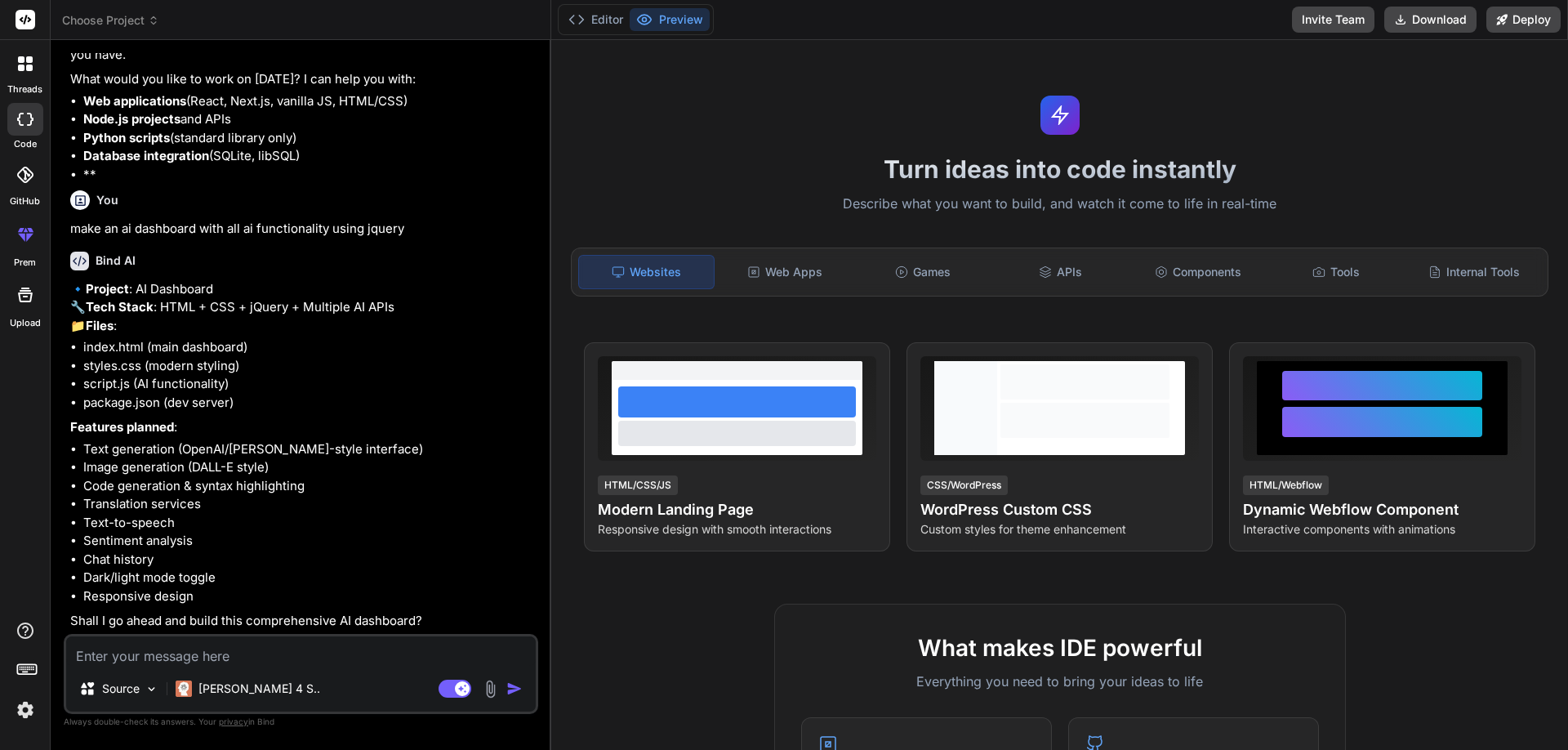
click at [107, 653] on textarea at bounding box center [301, 651] width 469 height 30
type textarea "y"
type textarea "x"
type textarea "ye"
type textarea "x"
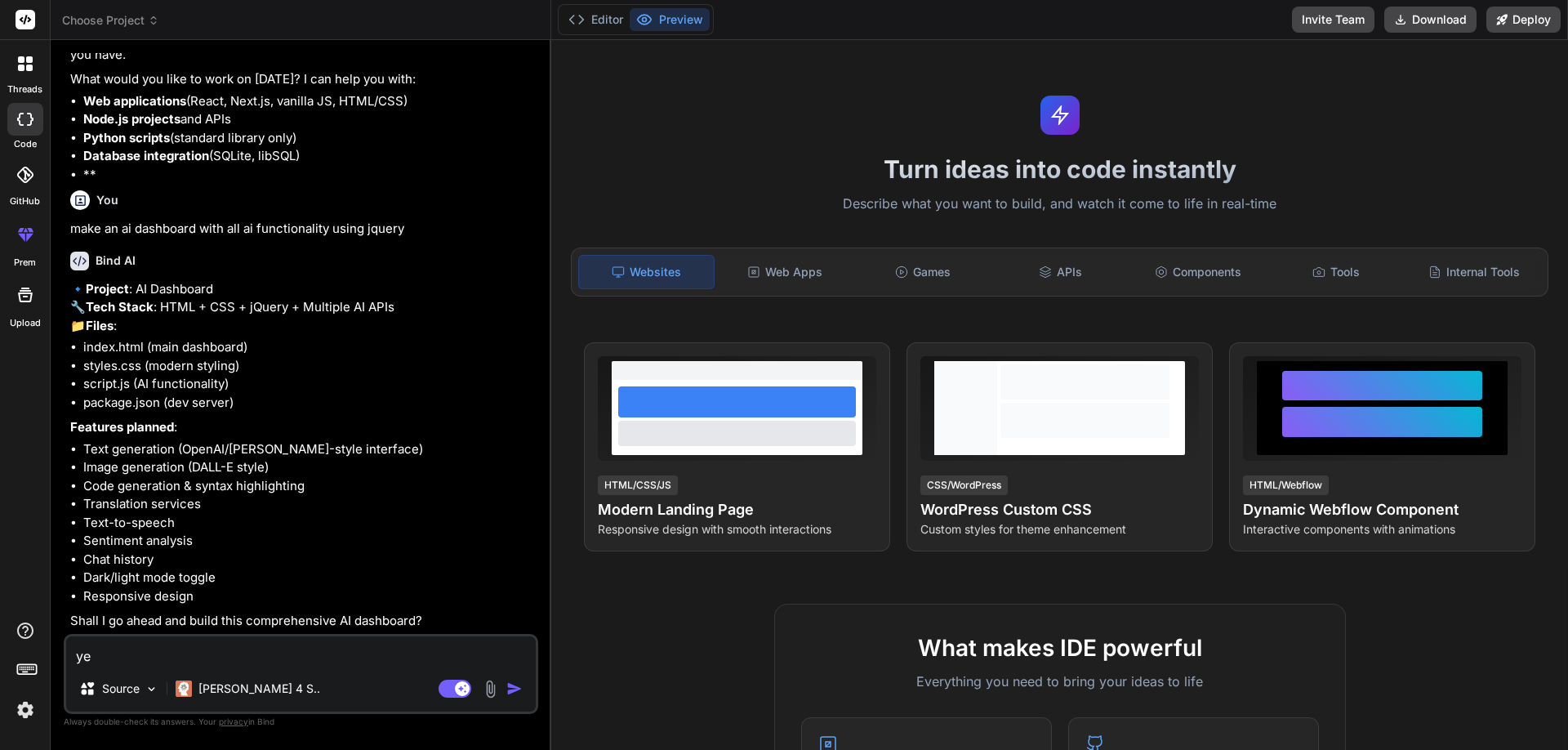
type textarea "yes"
type textarea "x"
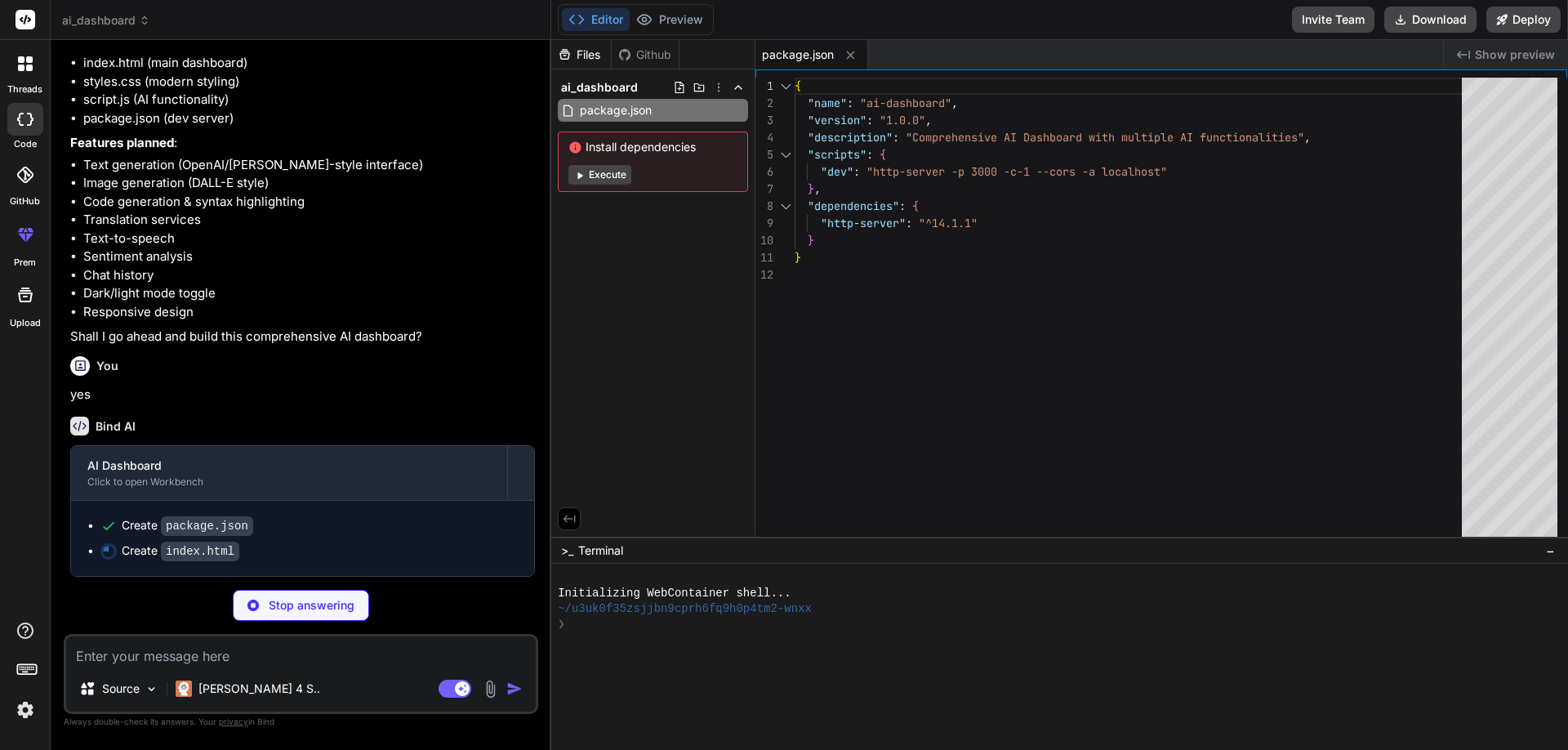
scroll to position [461, 0]
type textarea "x"
type textarea "<script src="script.js"></script> </body> </html>"
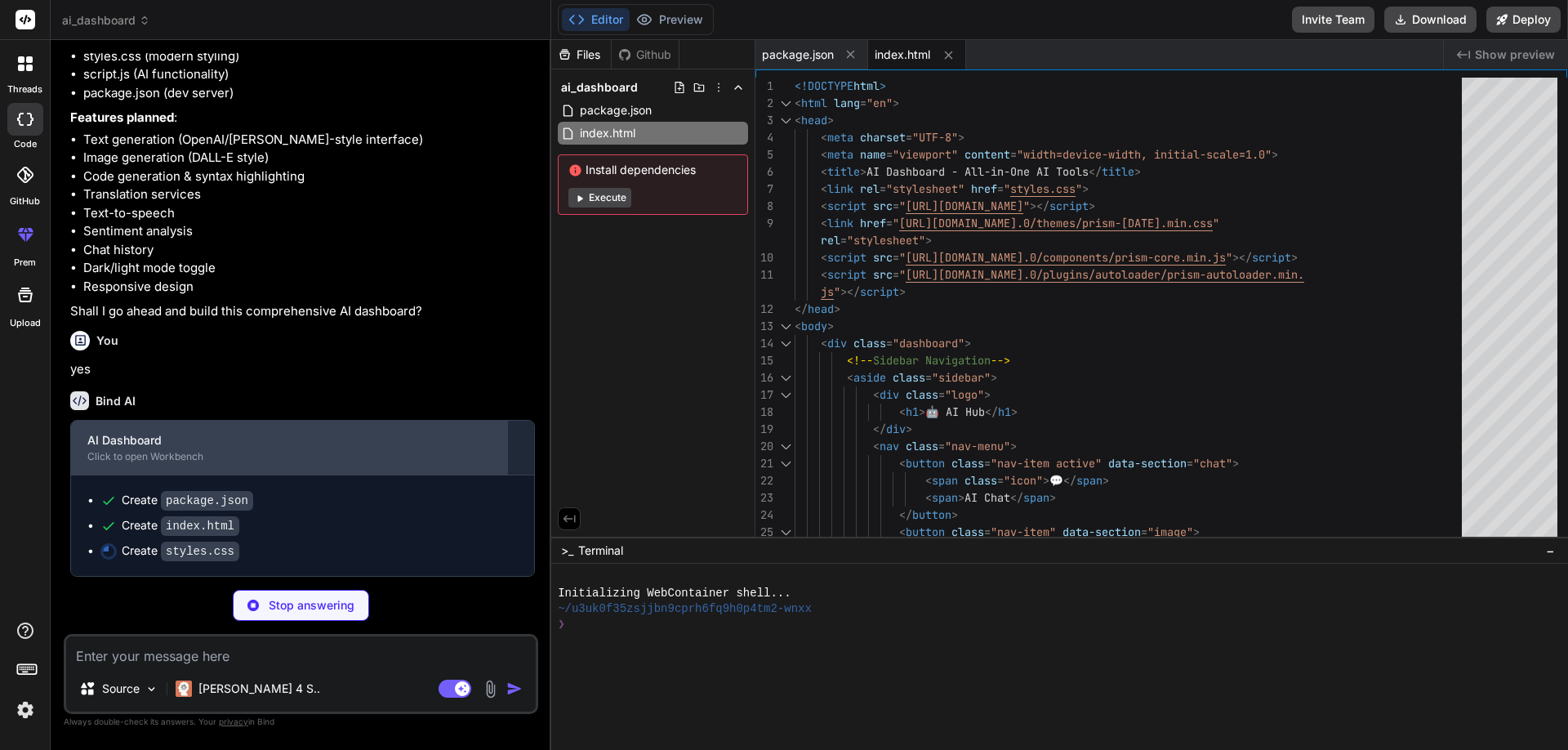
scroll to position [487, 0]
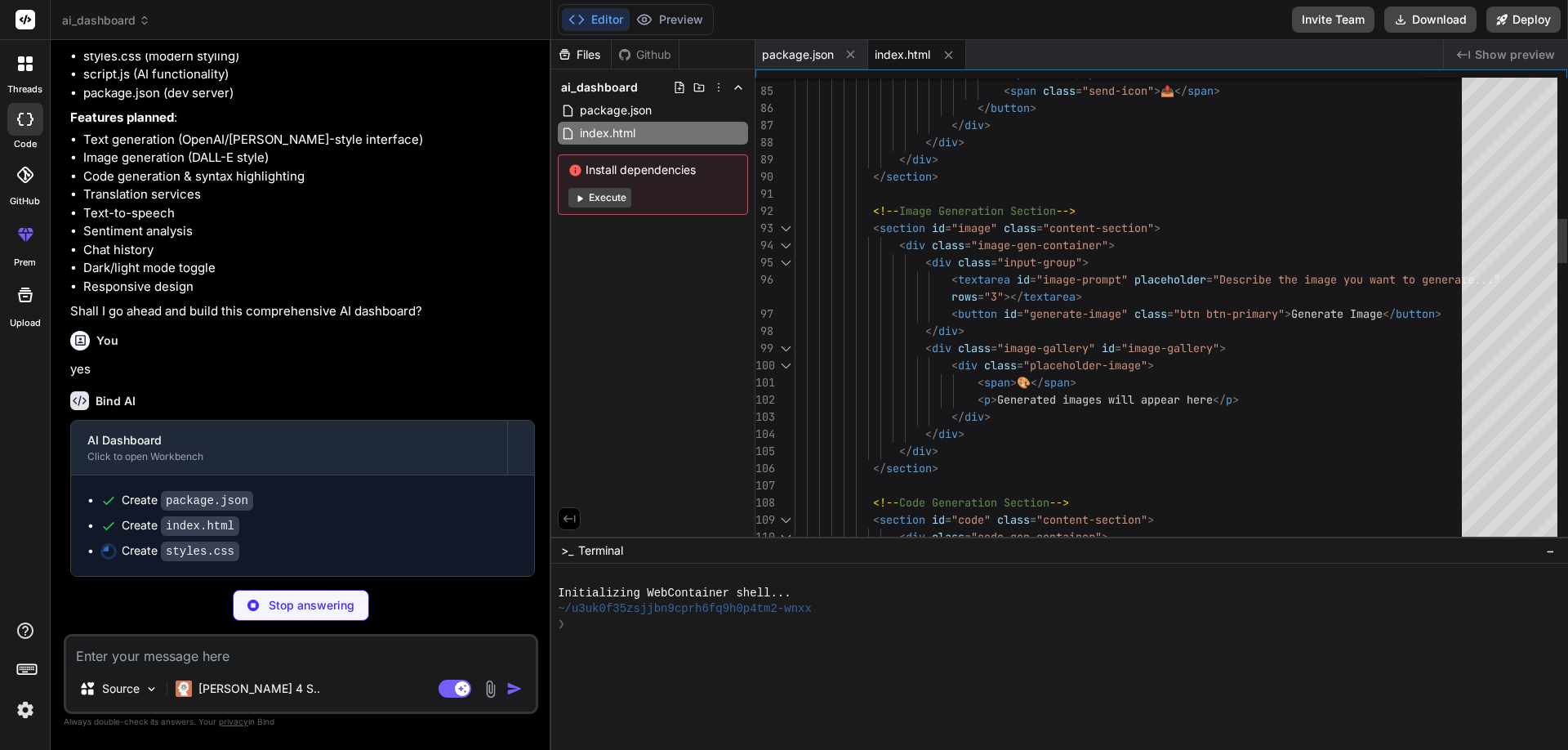
type textarea "x"
type textarea "</div> <div class="image-gallery" id="image-gallery"> <div class="placeholder-i…"
drag, startPoint x: 1113, startPoint y: 402, endPoint x: 1191, endPoint y: 397, distance: 78.2
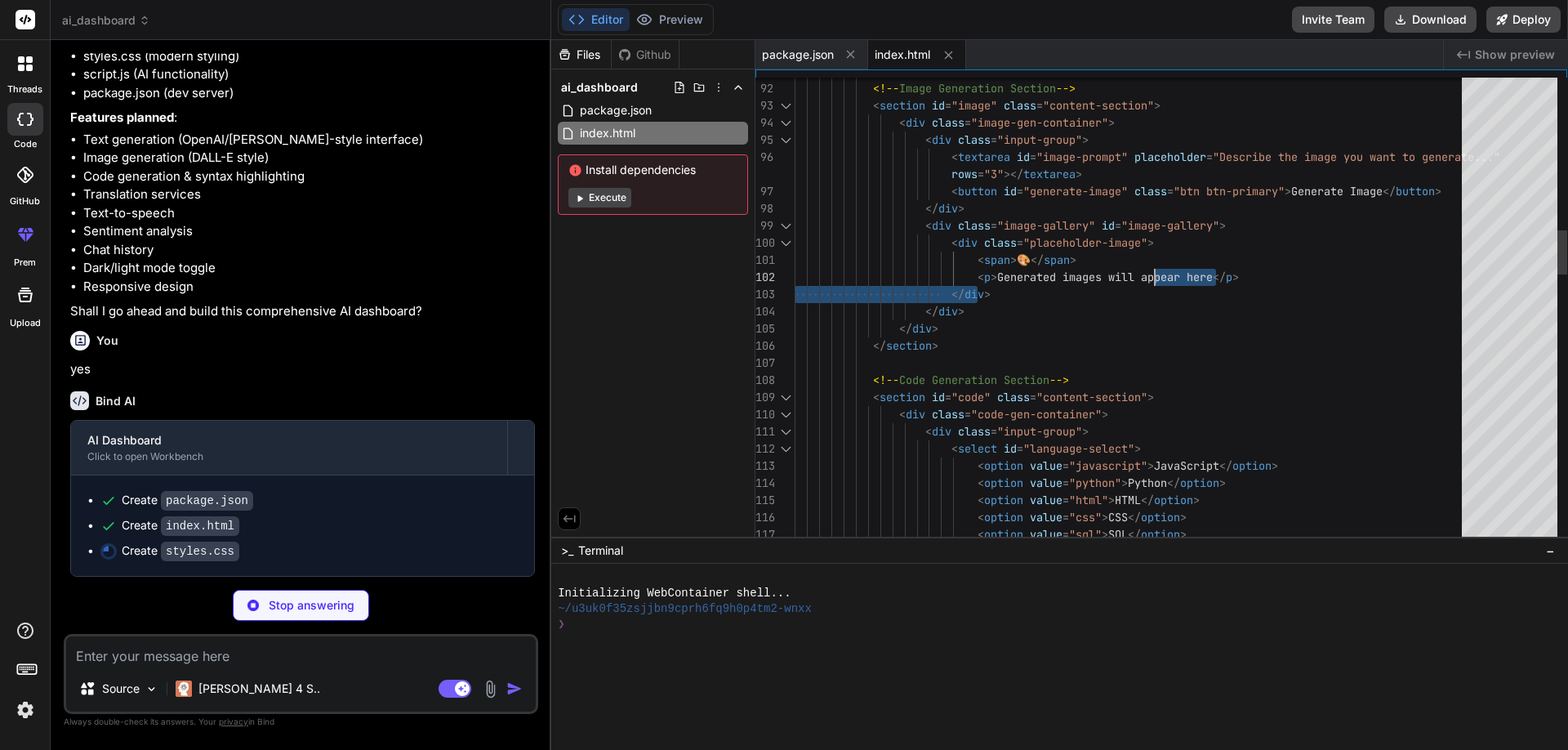
type textarea "x"
type textarea ".speech-controls { flex-direction: column; } }"
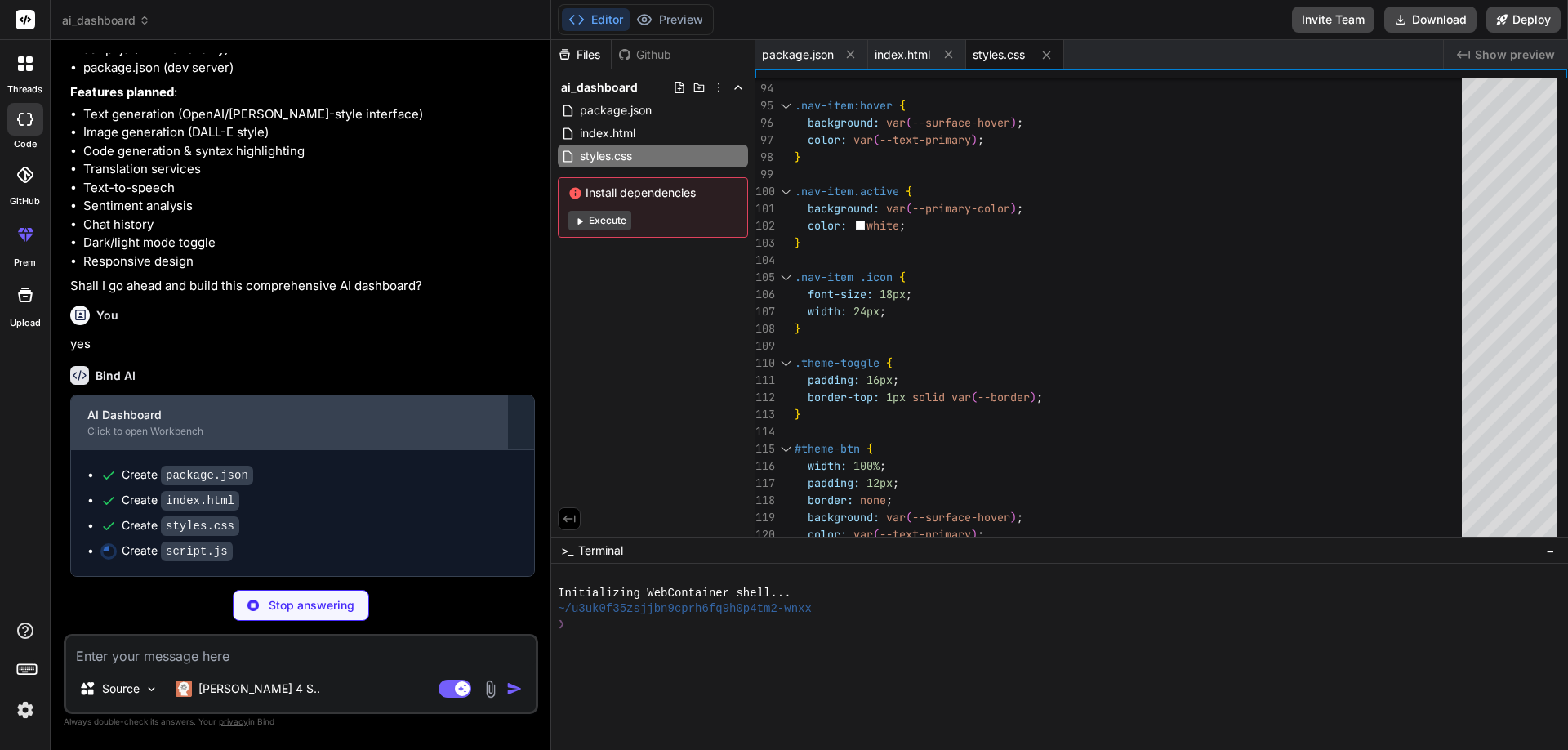
scroll to position [513, 0]
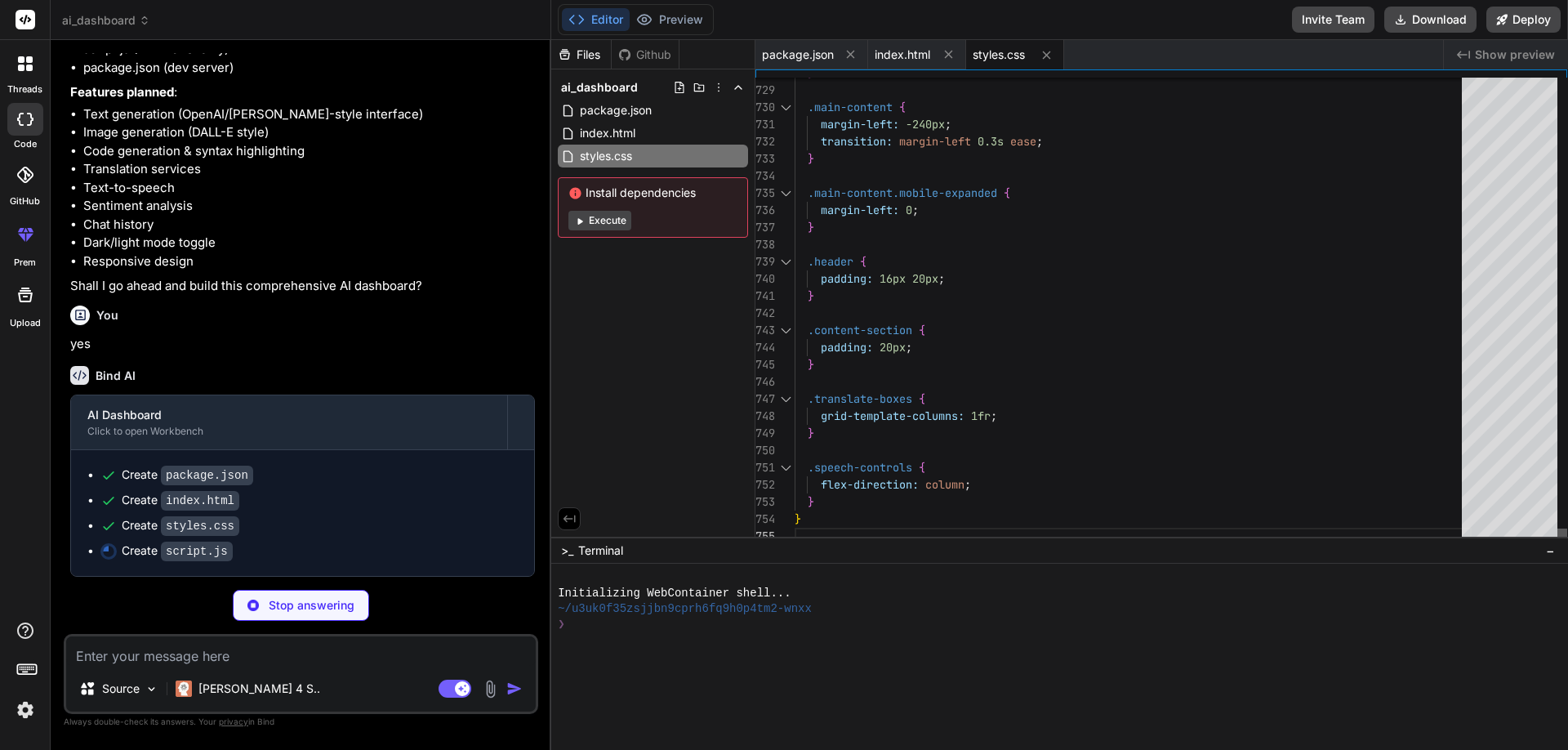
click at [1559, 545] on div at bounding box center [1562, 537] width 10 height 16
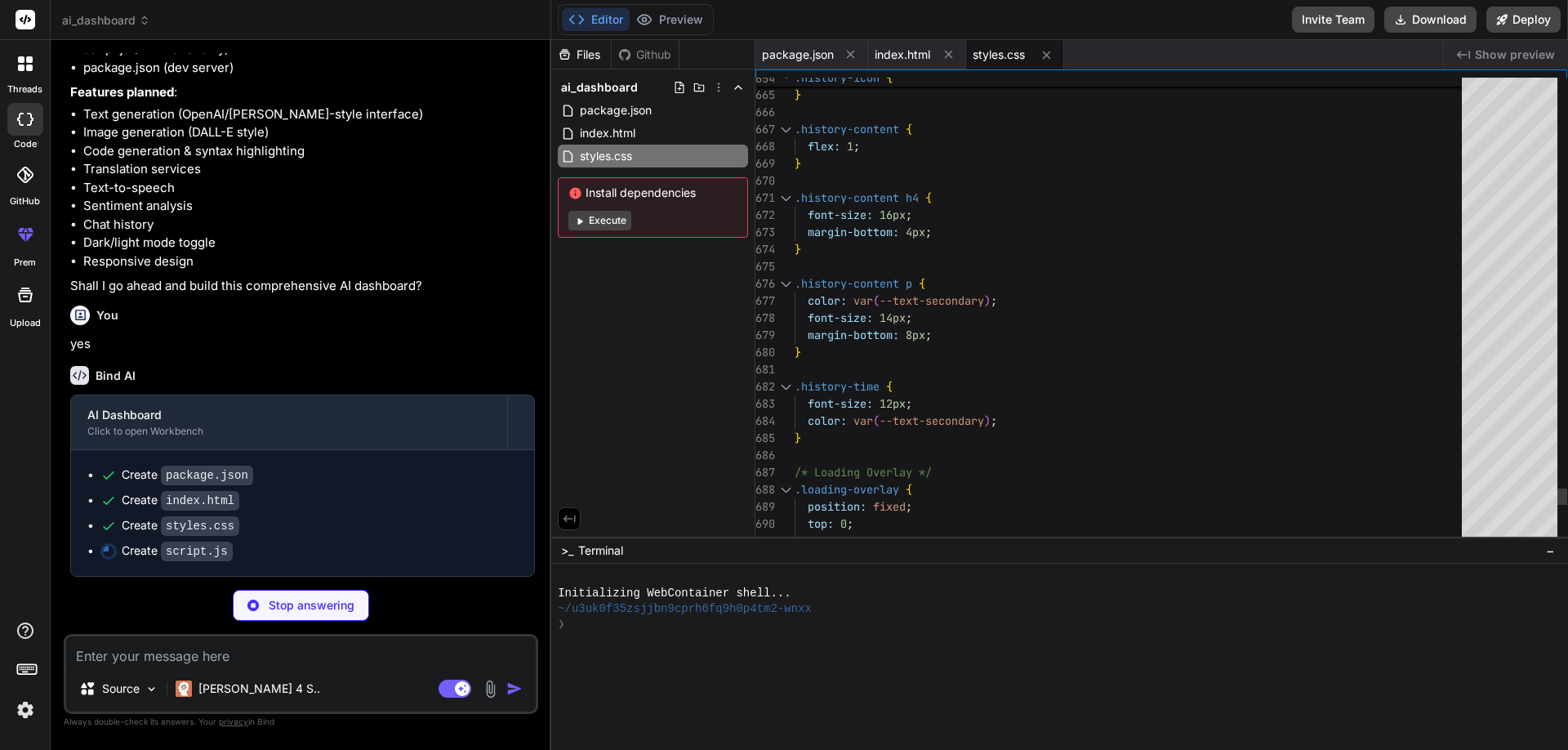
type textarea "x"
type textarea "} catch (e) { console.log('Failed to load history from localStorage'); appHisto…"
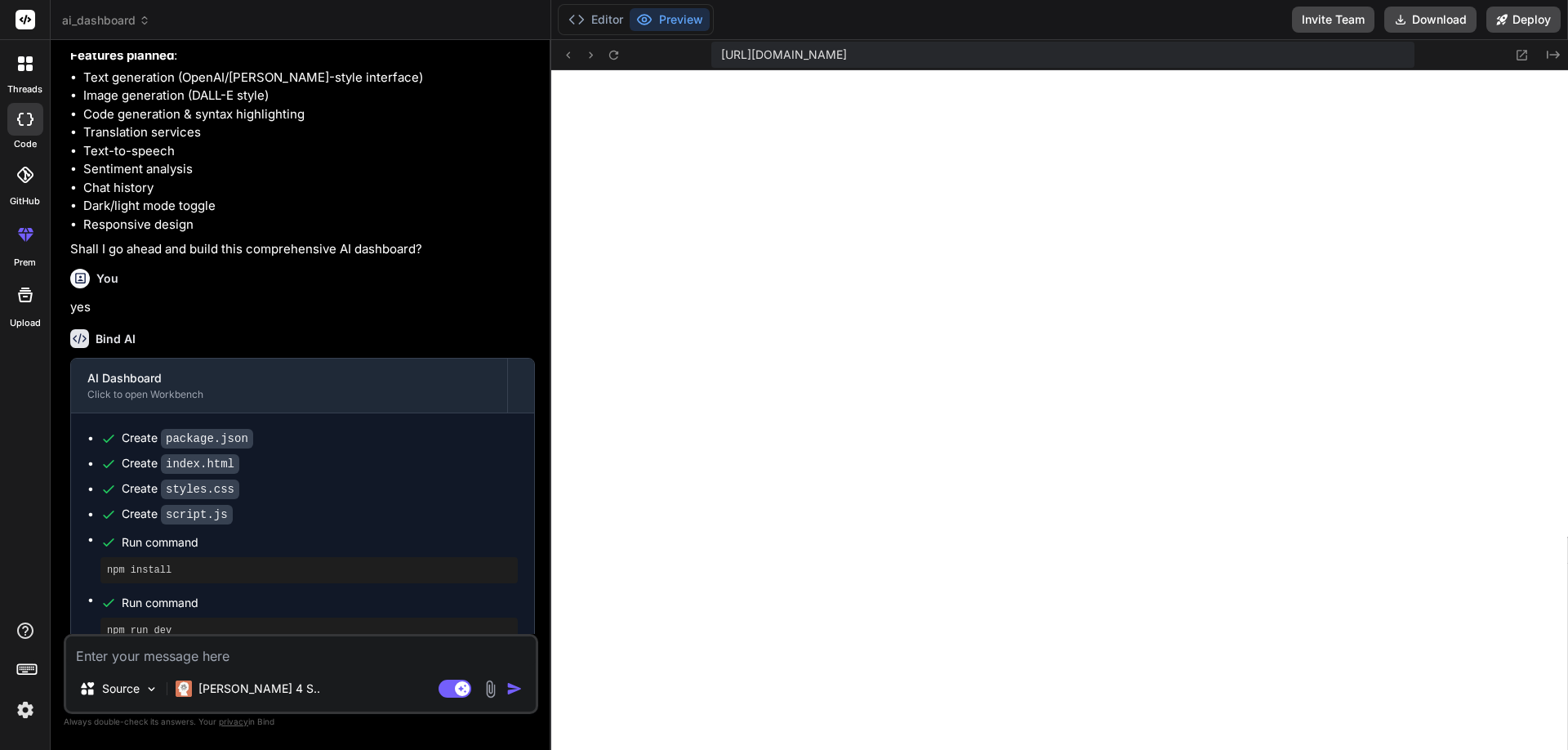
scroll to position [714, 0]
click at [1519, 56] on icon at bounding box center [1523, 56] width 11 height 11
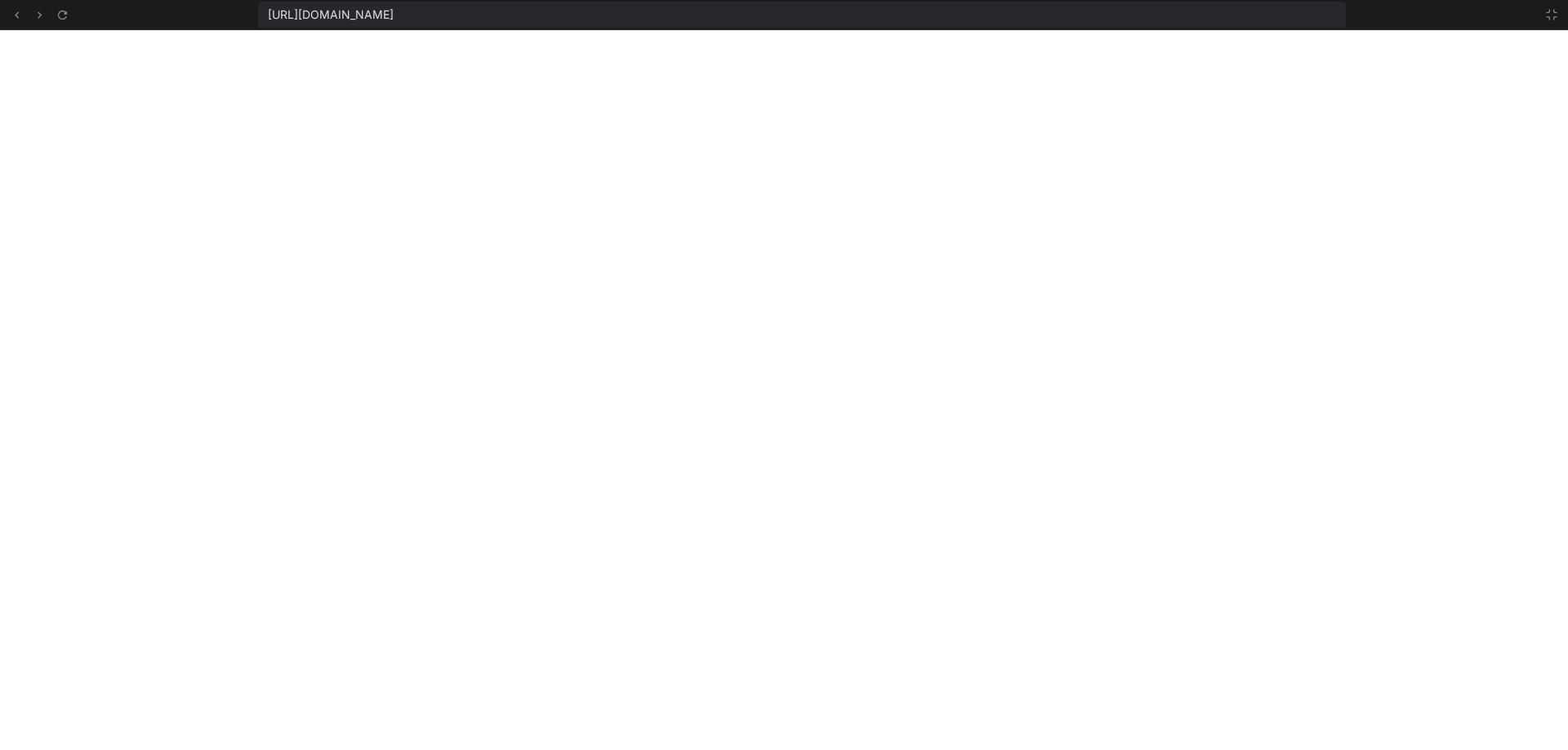
scroll to position [807, 0]
click at [1553, 14] on icon at bounding box center [1552, 14] width 13 height 13
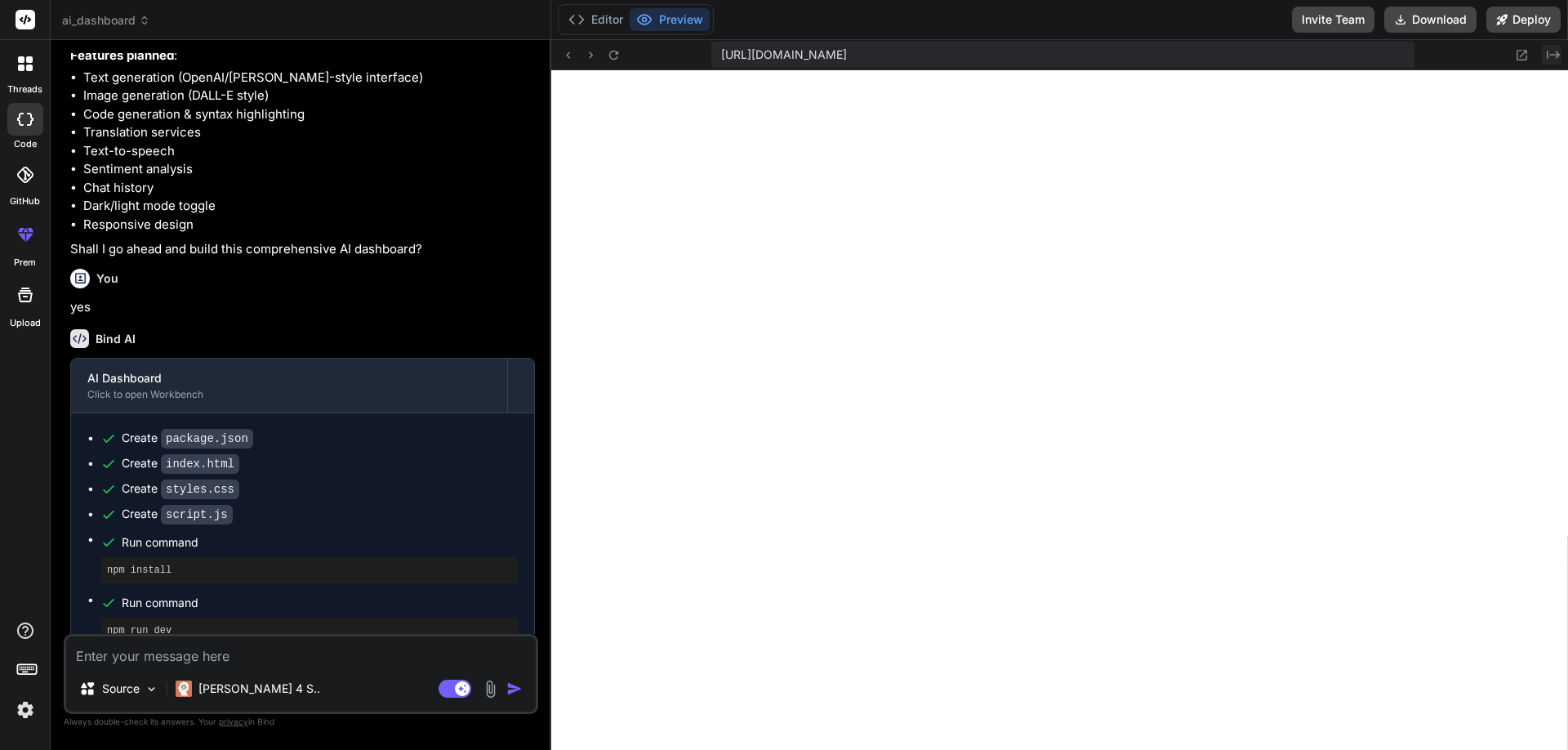
click at [1552, 51] on icon "Created with Pixso." at bounding box center [1553, 55] width 13 height 13
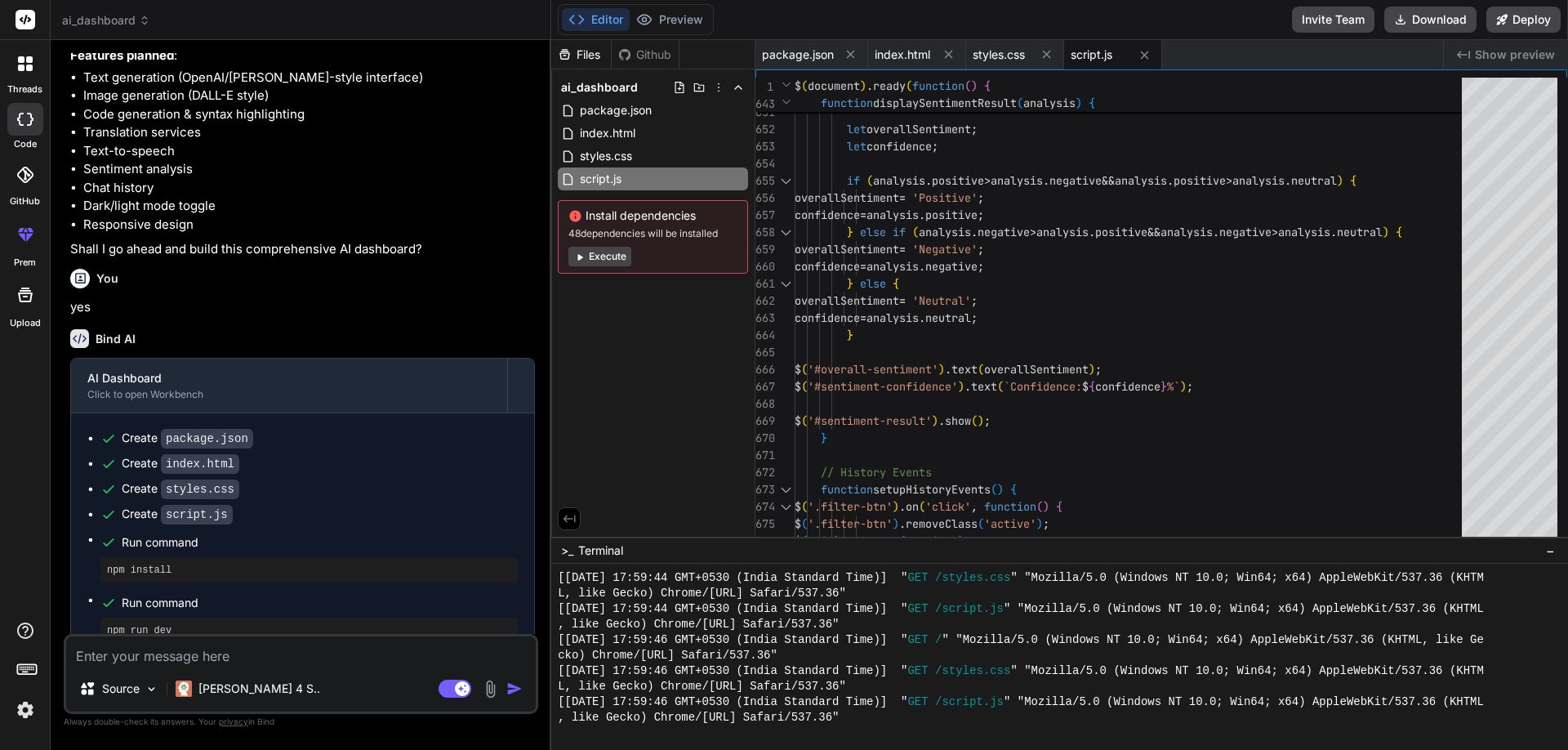
click at [1552, 51] on span "Show preview" at bounding box center [1514, 55] width 80 height 16
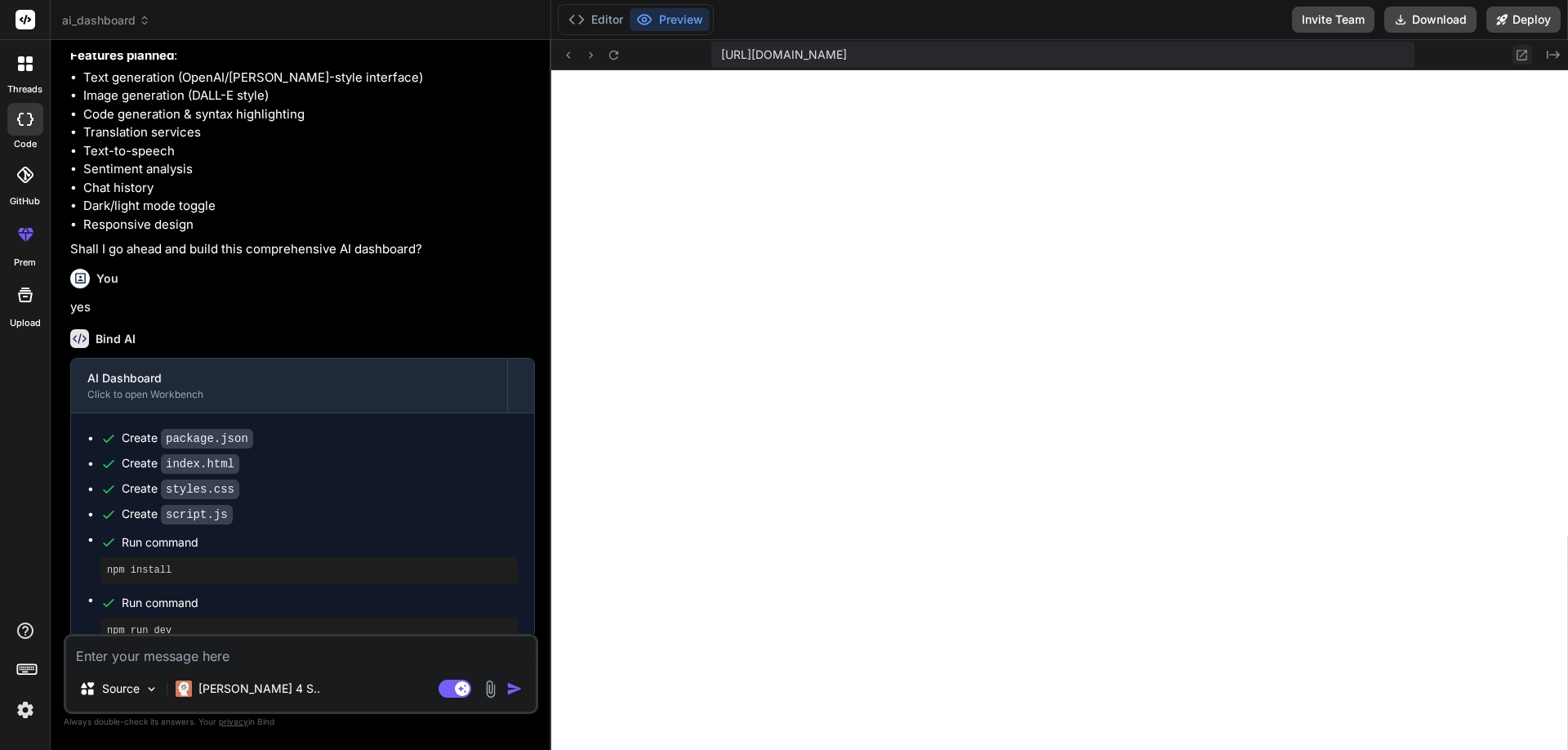
click at [1519, 55] on icon at bounding box center [1522, 56] width 14 height 14
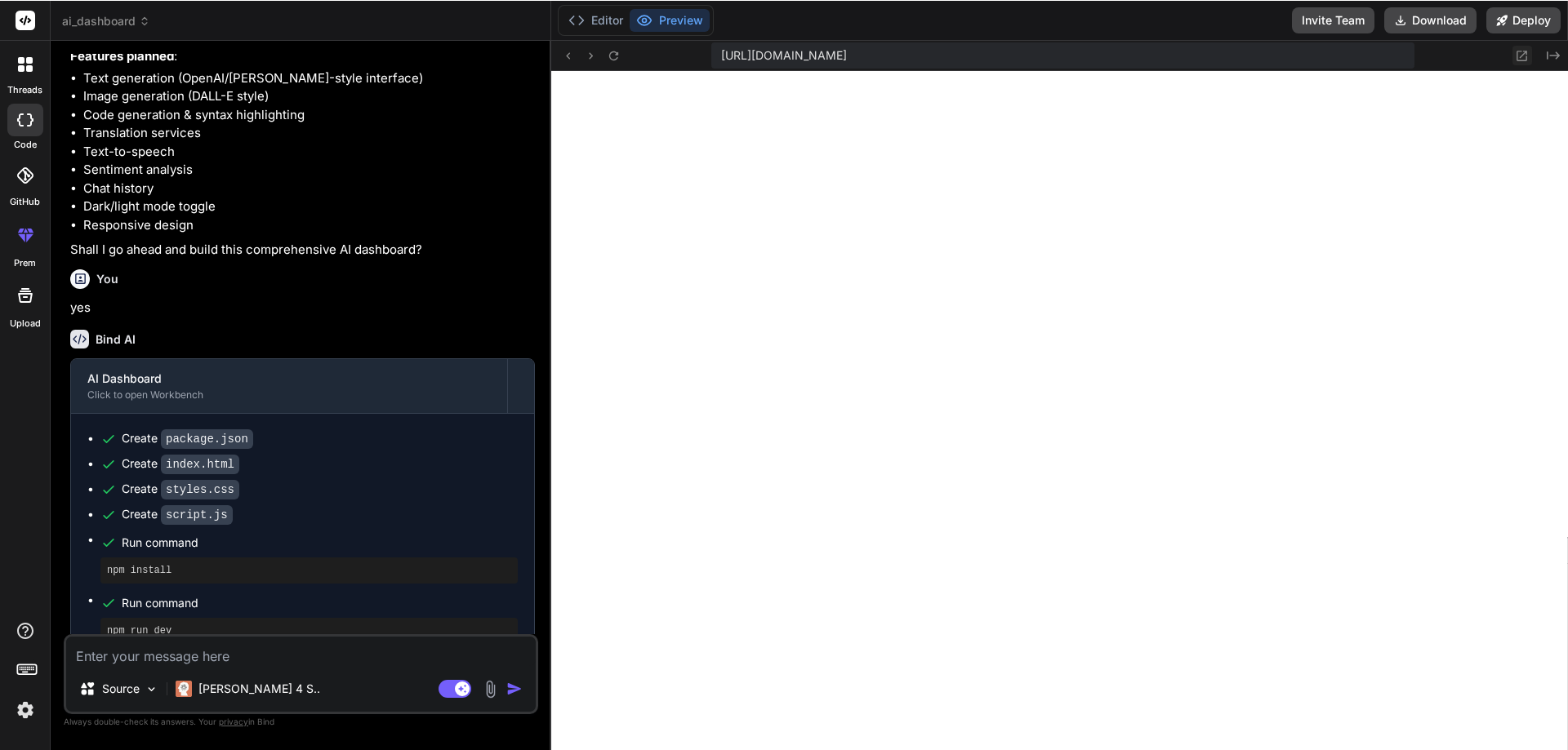
scroll to position [993, 0]
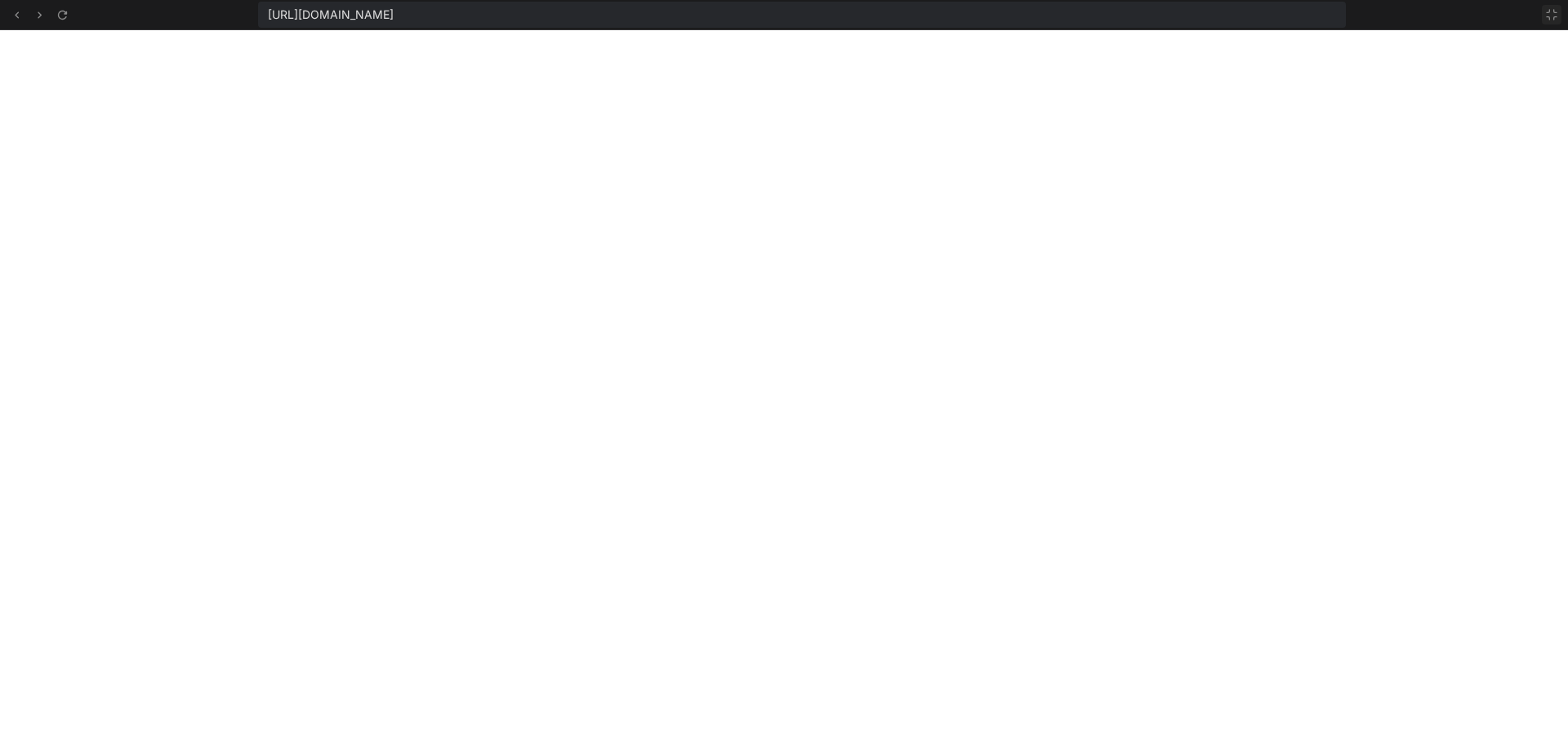
click at [1551, 15] on icon at bounding box center [1552, 14] width 13 height 13
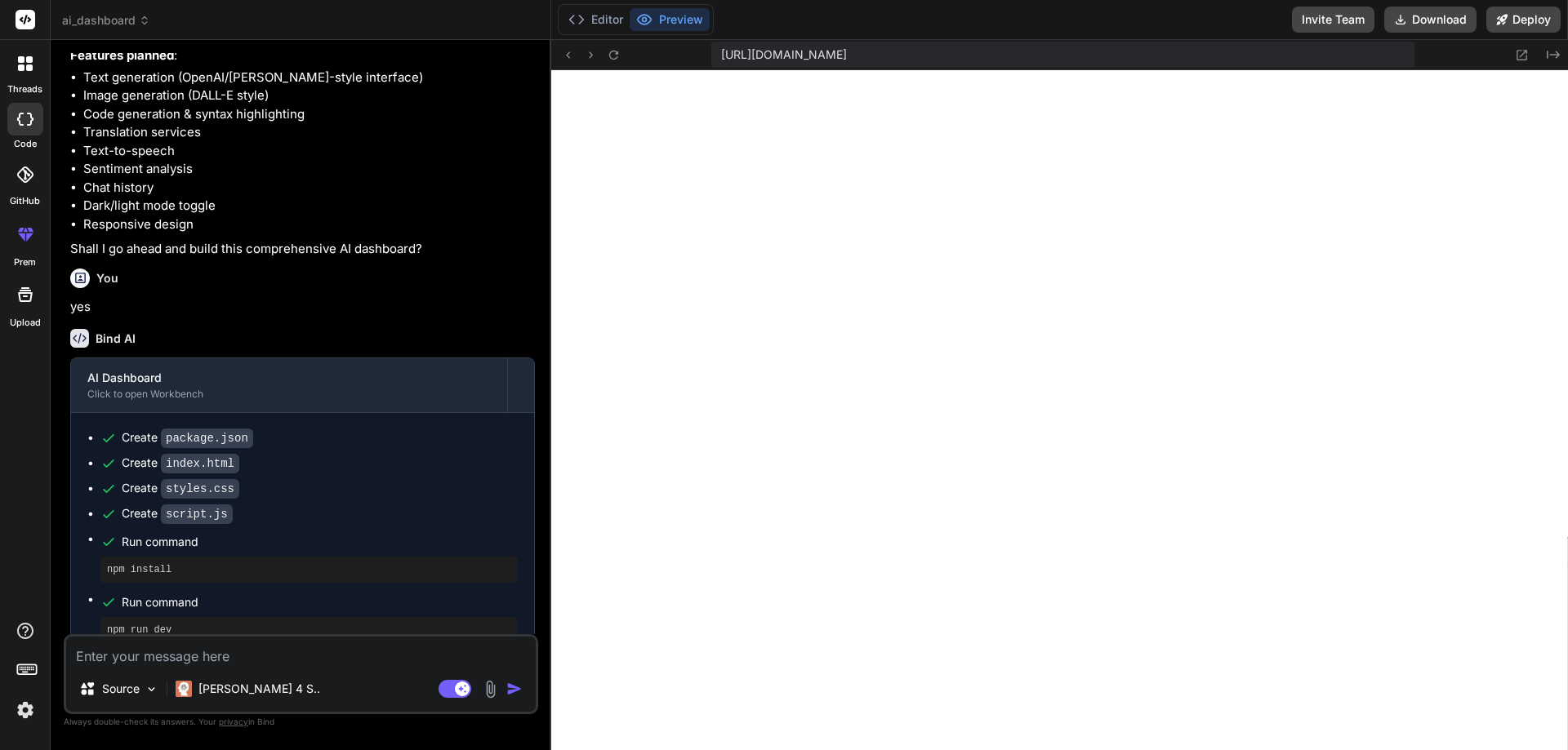
scroll to position [1086, 0]
click at [1557, 51] on icon "Created with Pixso." at bounding box center [1553, 55] width 13 height 13
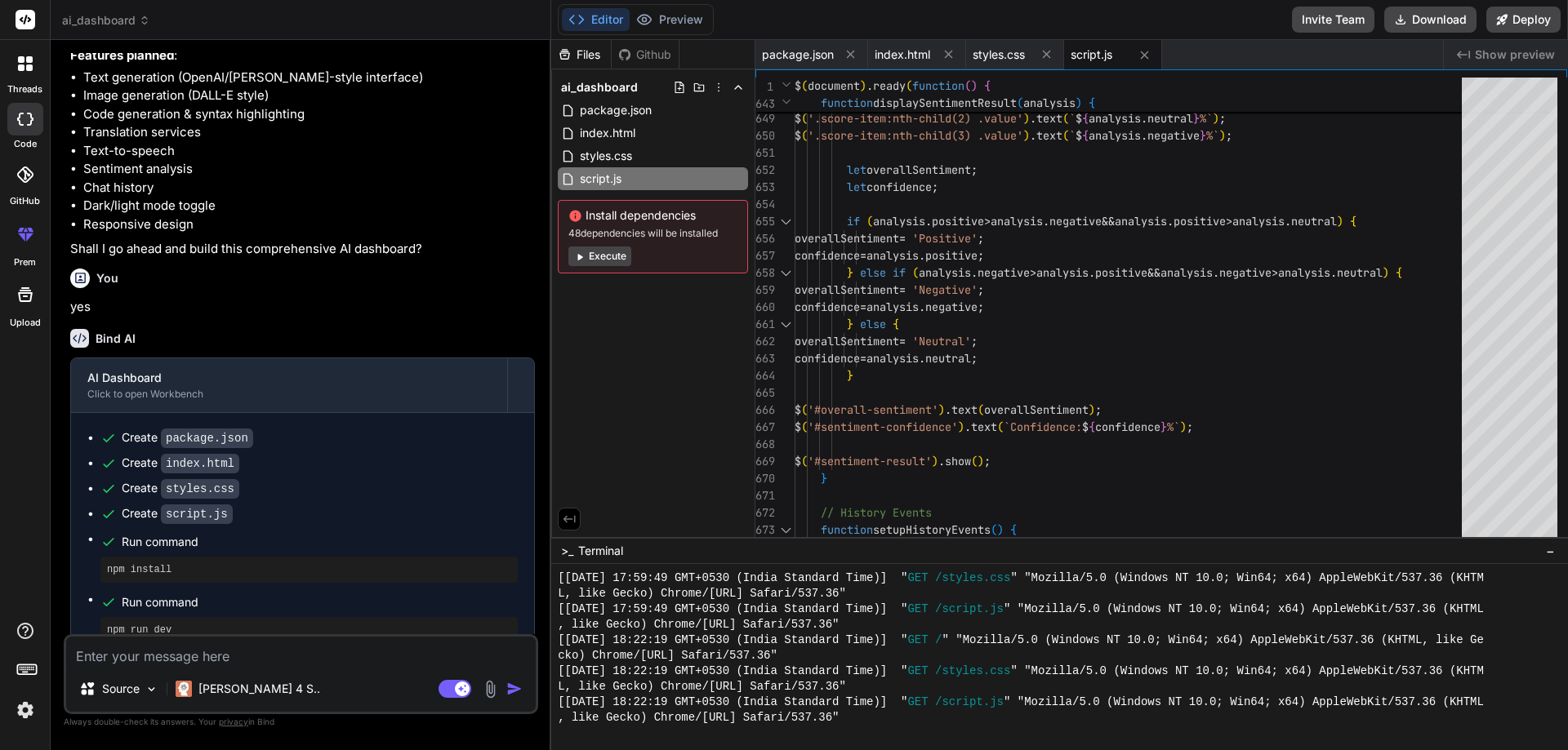
click at [1548, 551] on span "−" at bounding box center [1551, 551] width 9 height 16
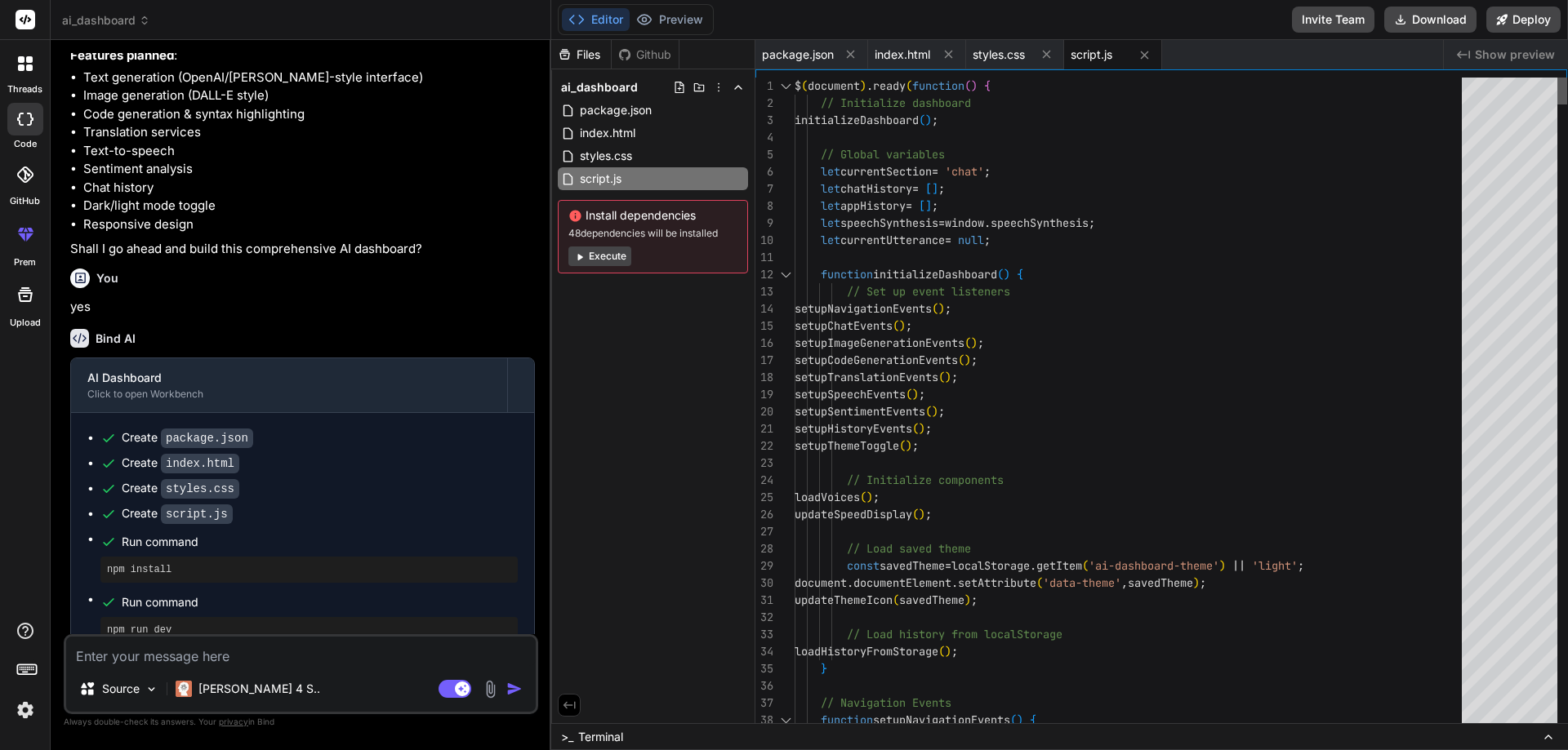
click at [1564, 82] on div at bounding box center [1562, 91] width 10 height 27
click at [610, 251] on button "Execute" at bounding box center [600, 256] width 63 height 20
type textarea "x"
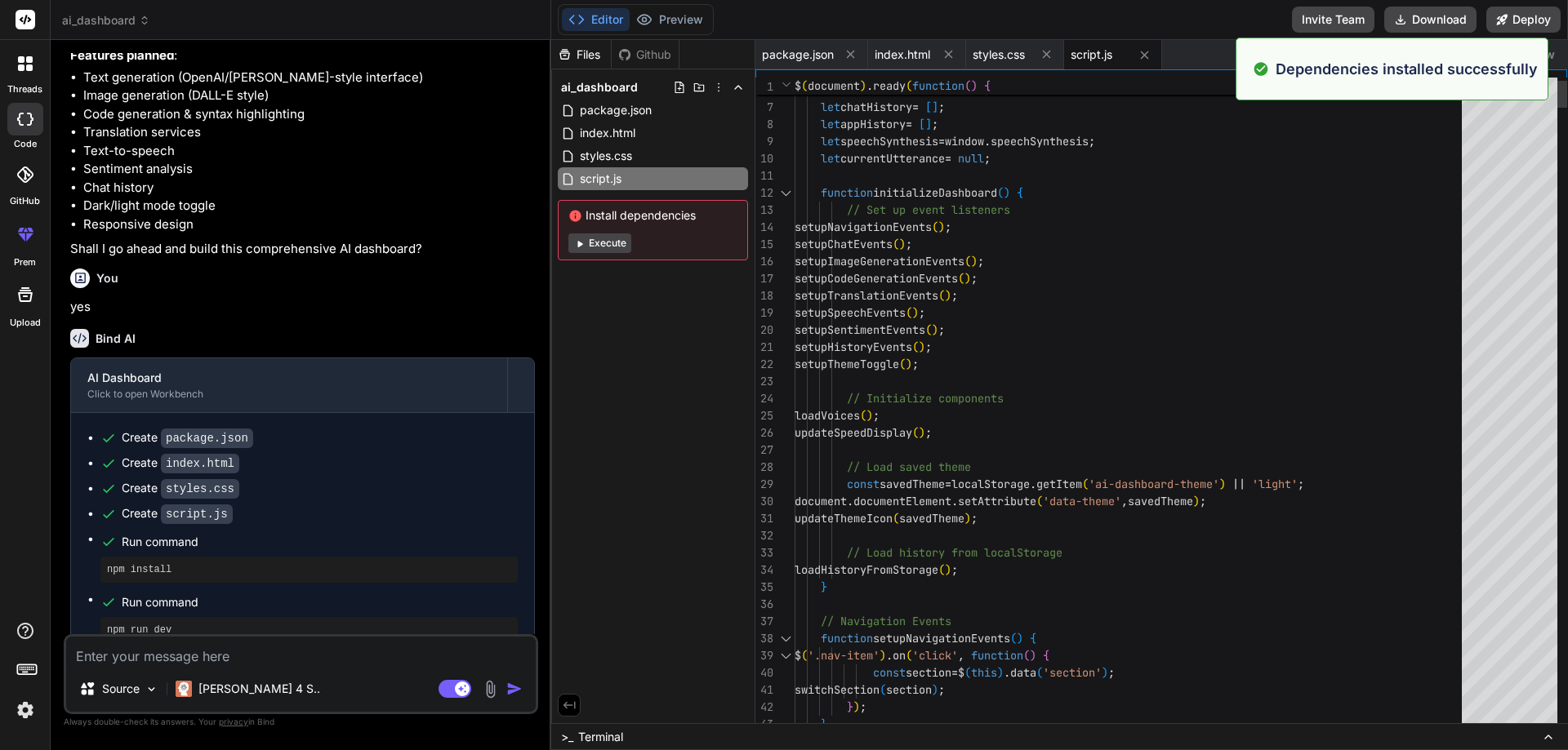
scroll to position [0, 0]
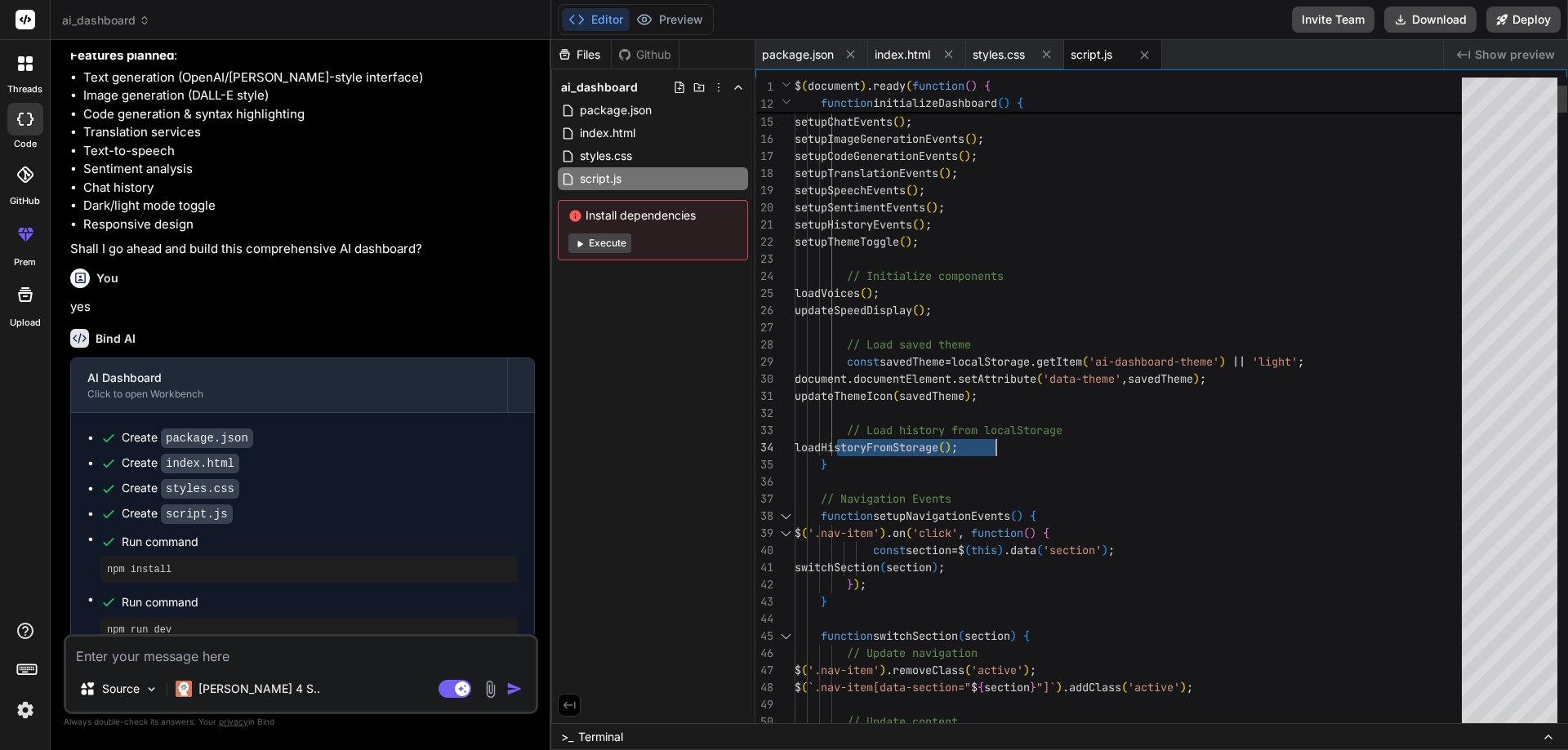
drag, startPoint x: 844, startPoint y: 447, endPoint x: 1028, endPoint y: 446, distance: 184.0
drag, startPoint x: 847, startPoint y: 444, endPoint x: 1015, endPoint y: 445, distance: 168.0
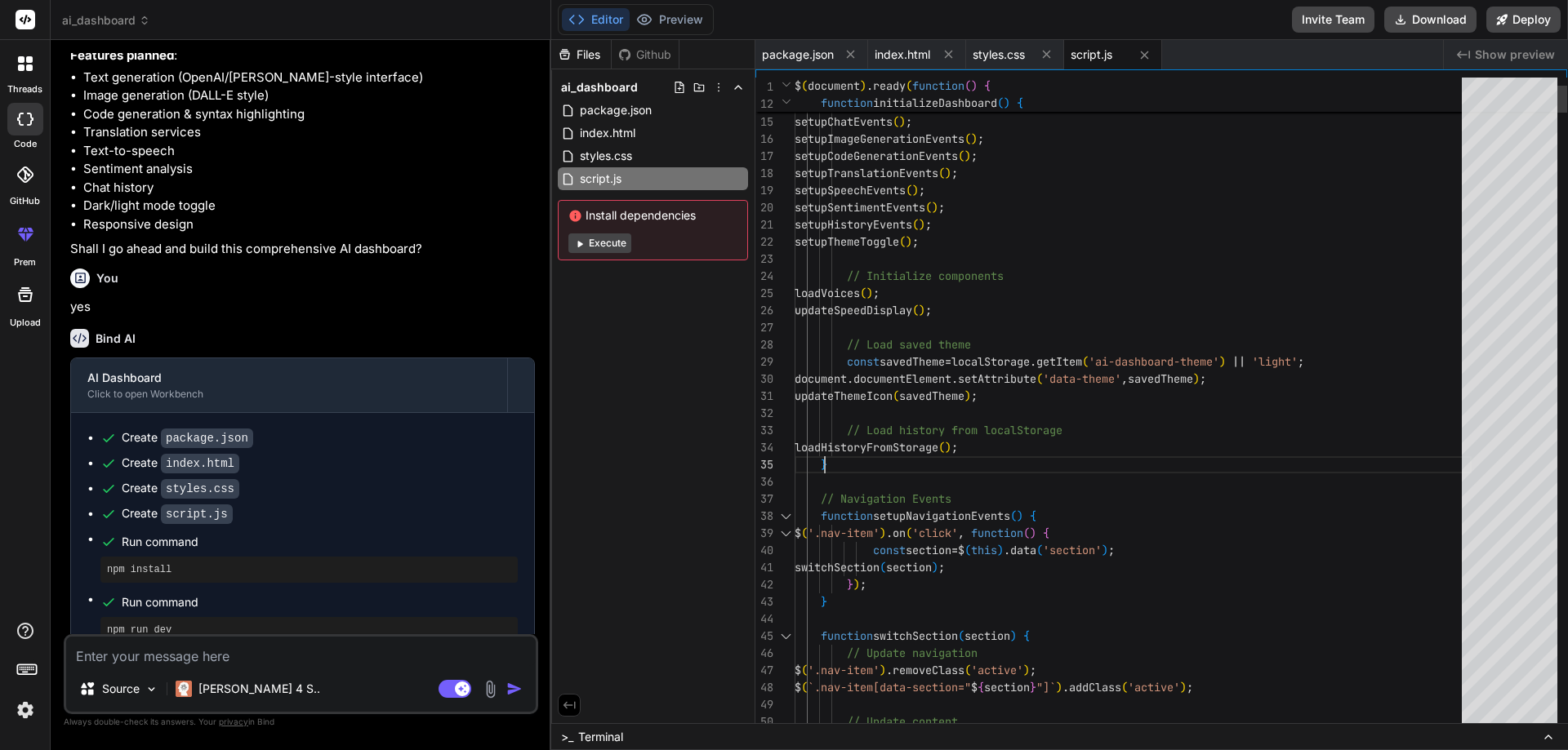
drag, startPoint x: 847, startPoint y: 447, endPoint x: 998, endPoint y: 446, distance: 151.0
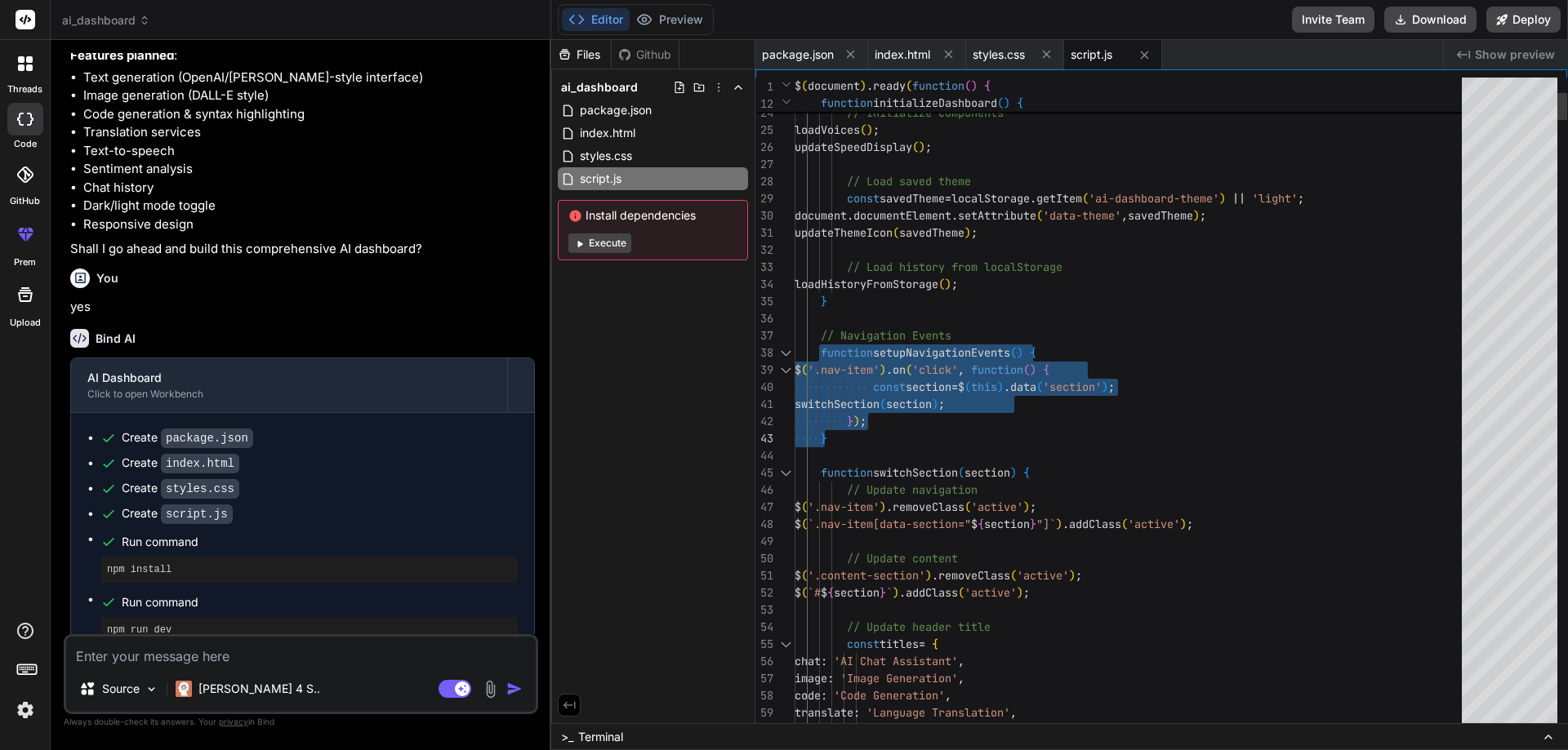
drag, startPoint x: 820, startPoint y: 351, endPoint x: 838, endPoint y: 438, distance: 88.8
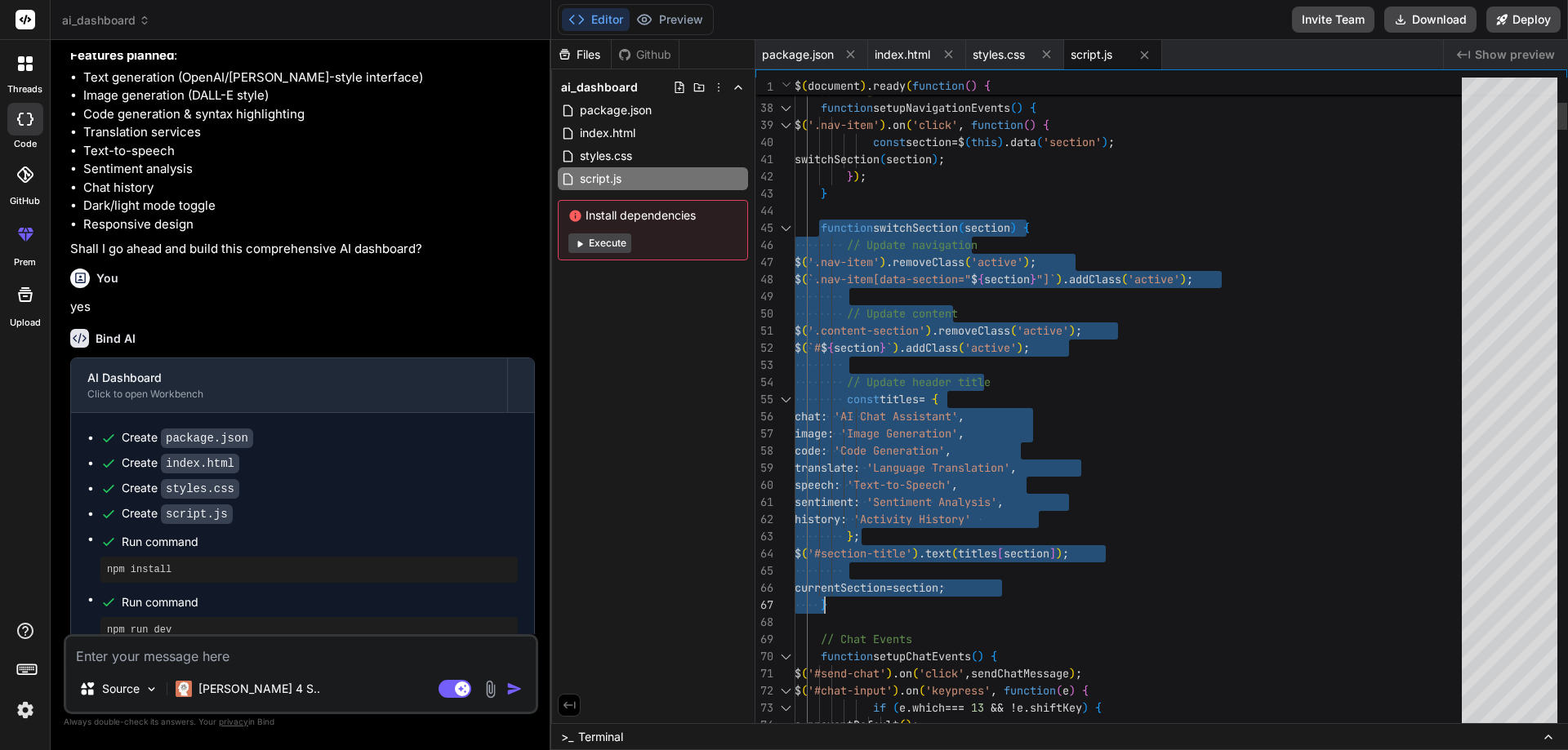
drag, startPoint x: 819, startPoint y: 227, endPoint x: 827, endPoint y: 604, distance: 377.1
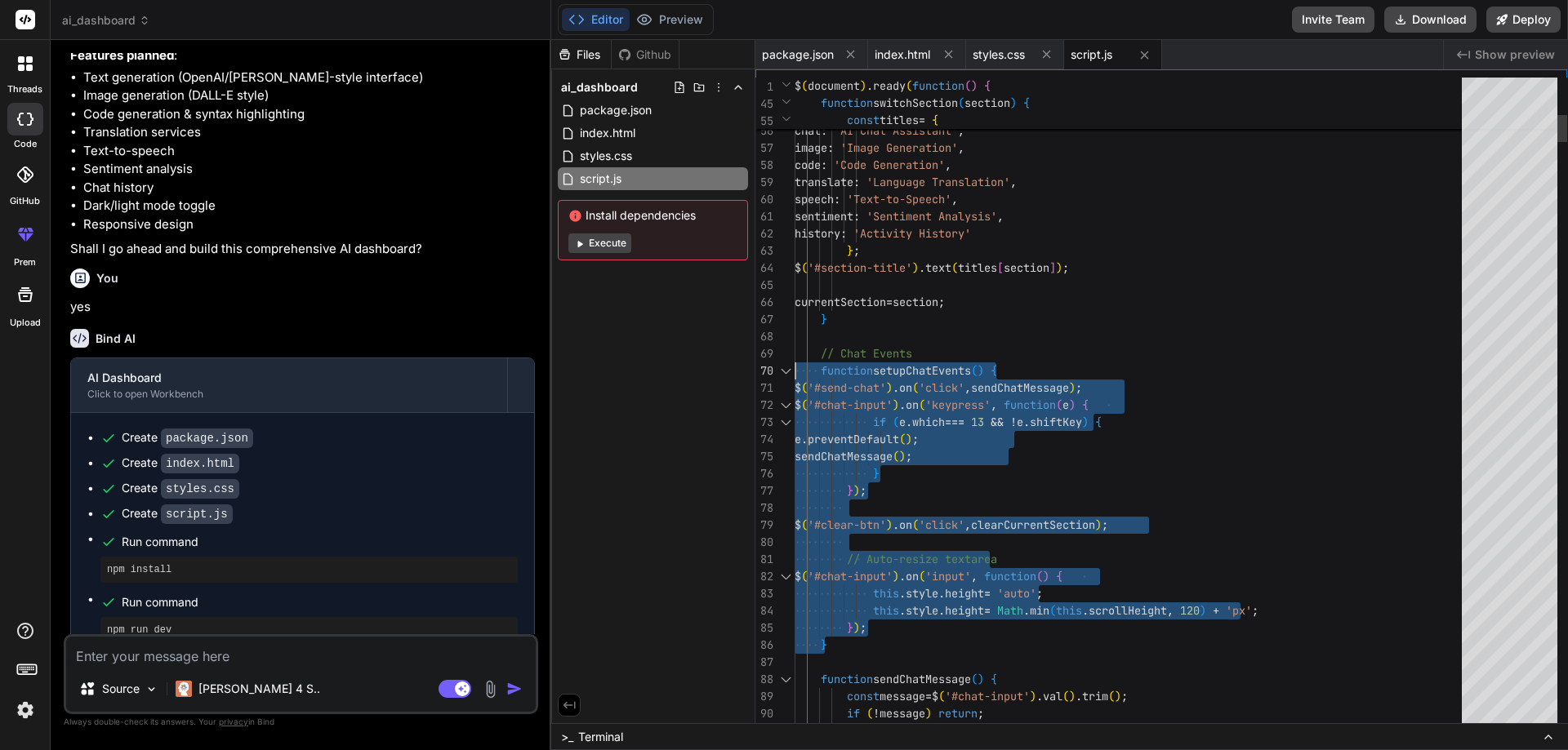
drag, startPoint x: 829, startPoint y: 644, endPoint x: 797, endPoint y: 367, distance: 278.8
type textarea "$('#send-chat').on('click', sendChatMessage); $('#chat-input').on('keypress', f…"
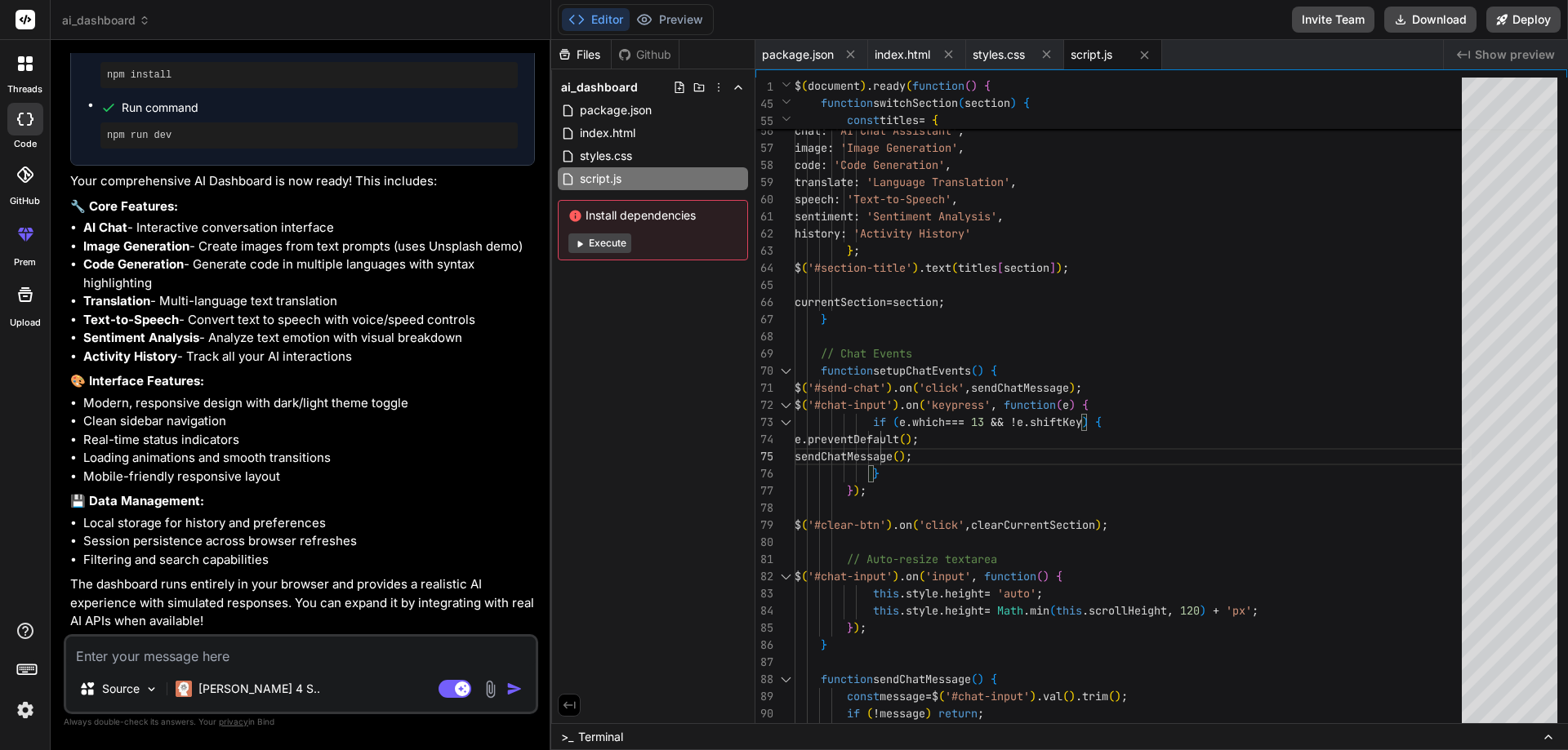
scroll to position [1044, 0]
drag, startPoint x: 84, startPoint y: 293, endPoint x: 147, endPoint y: 305, distance: 64.1
click at [147, 305] on strong "Translation" at bounding box center [116, 300] width 67 height 15
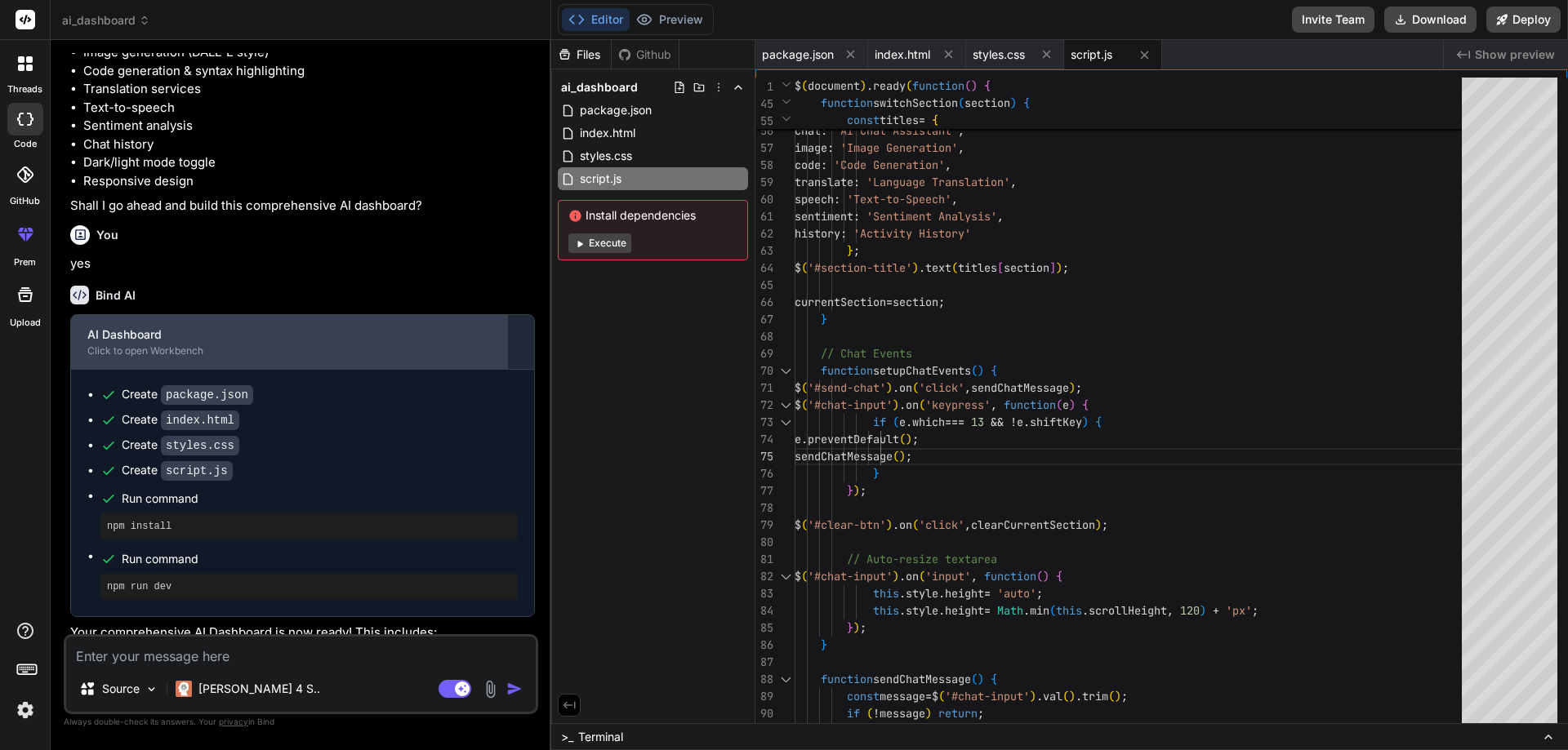
scroll to position [553, 0]
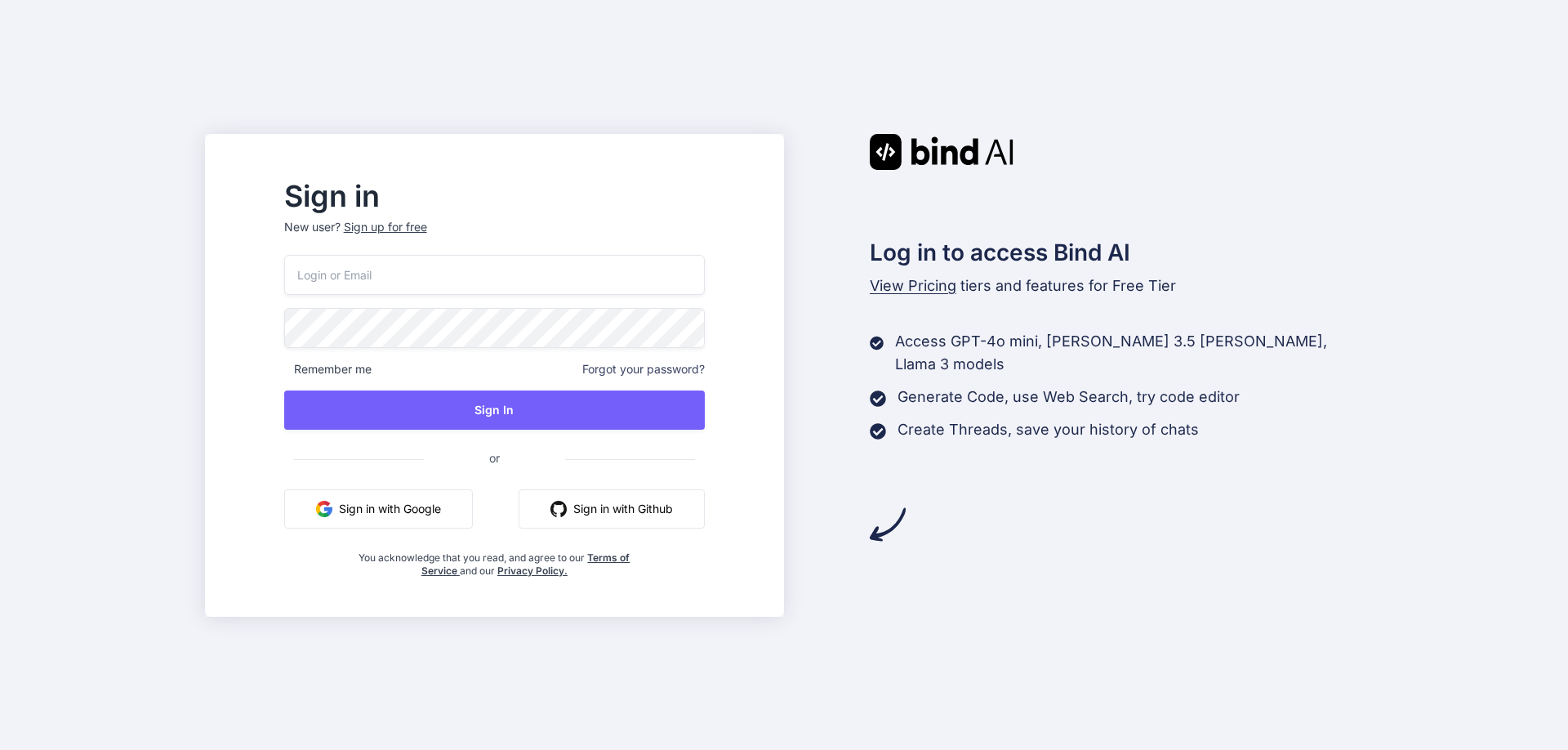
click at [404, 500] on button "Sign in with Google" at bounding box center [378, 509] width 189 height 39
